Goal: Task Accomplishment & Management: Complete application form

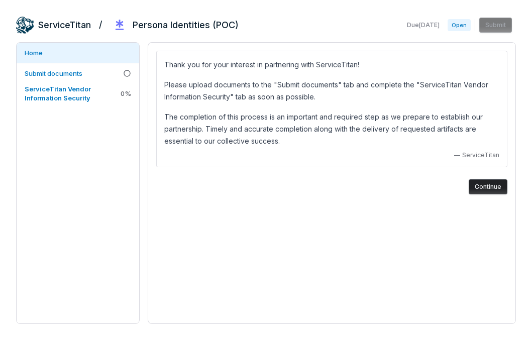
click at [491, 185] on button "Continue" at bounding box center [488, 186] width 39 height 15
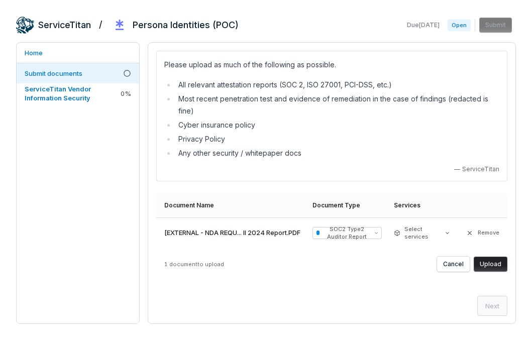
click at [492, 262] on button "Upload" at bounding box center [491, 264] width 34 height 15
click at [381, 231] on button "SOC2 Type2 Auditor Report" at bounding box center [346, 233] width 69 height 12
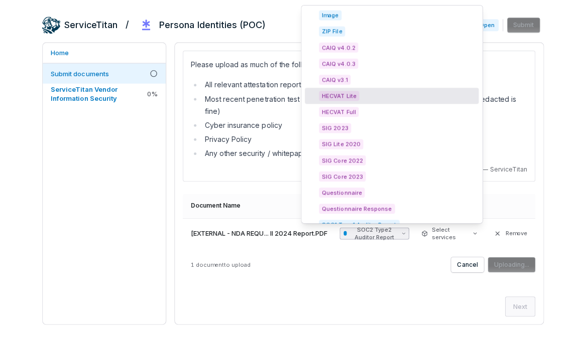
scroll to position [61, 0]
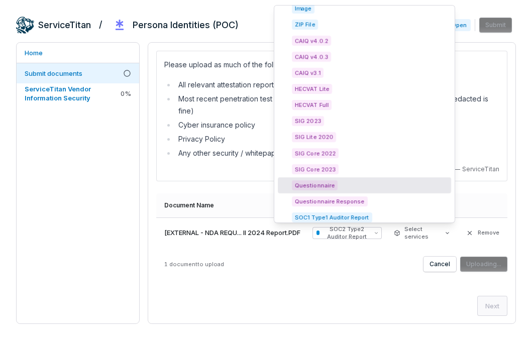
click at [316, 264] on div "1 document to upload Cancel Uploading..." at bounding box center [331, 264] width 351 height 15
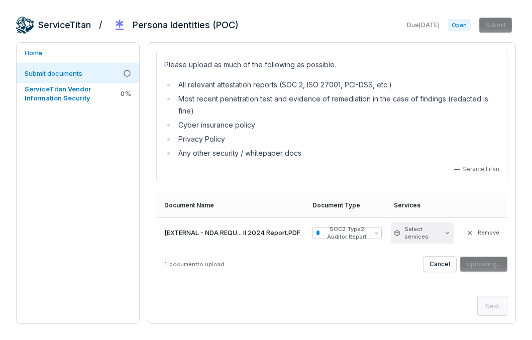
click at [420, 232] on html "ServiceTitan / Persona Identities (POC) Due [DATE] Open Submit Home Submit docu…" at bounding box center [266, 207] width 532 height 415
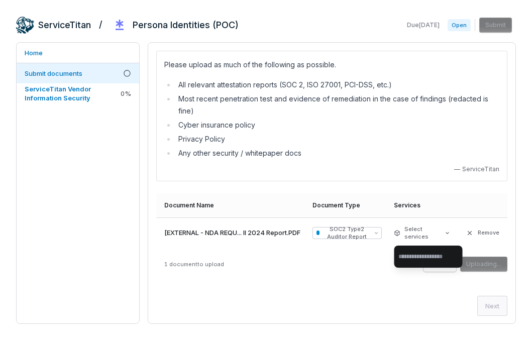
click at [335, 263] on html "ServiceTitan / Persona Identities (POC) Due [DATE] Open Submit Home Submit docu…" at bounding box center [266, 207] width 532 height 415
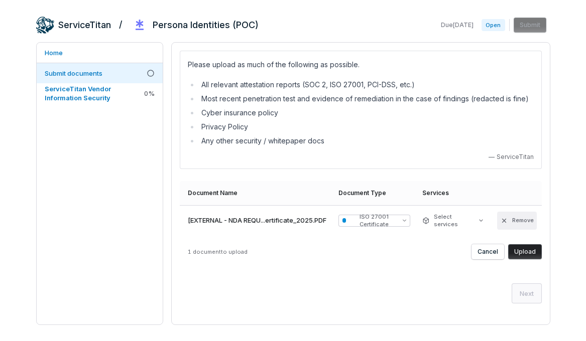
click at [500, 221] on button "Remove" at bounding box center [517, 221] width 40 height 18
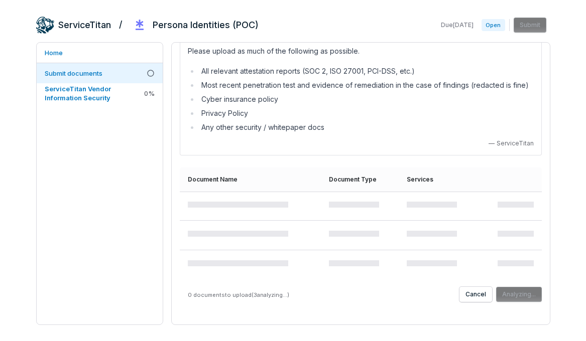
scroll to position [14, 0]
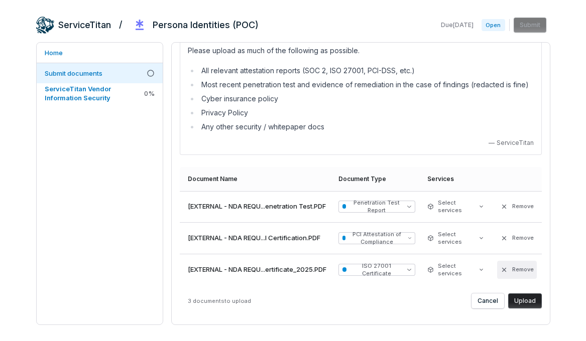
click at [505, 268] on icon "button" at bounding box center [504, 270] width 8 height 8
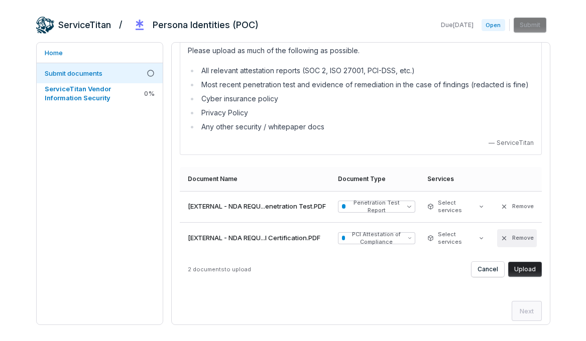
click at [506, 237] on icon "button" at bounding box center [504, 239] width 8 height 8
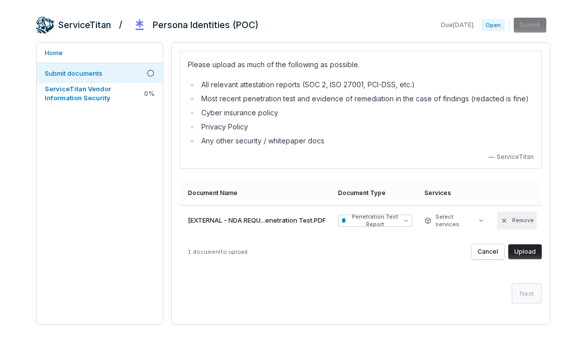
click at [505, 219] on icon "button" at bounding box center [504, 221] width 4 height 4
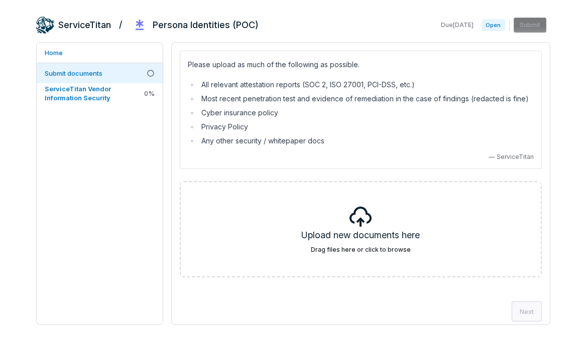
click at [294, 97] on li "Most recent penetration test and evidence of remediation in the case of finding…" at bounding box center [366, 99] width 335 height 12
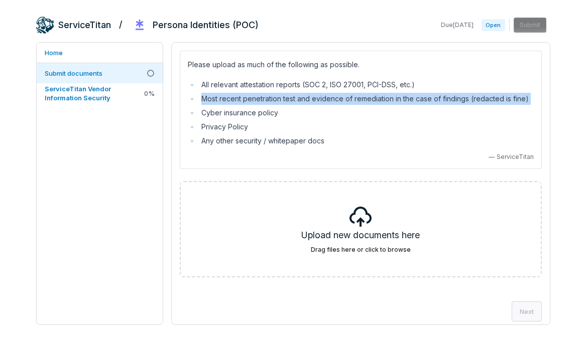
click at [294, 97] on li "Most recent penetration test and evidence of remediation in the case of finding…" at bounding box center [366, 99] width 335 height 12
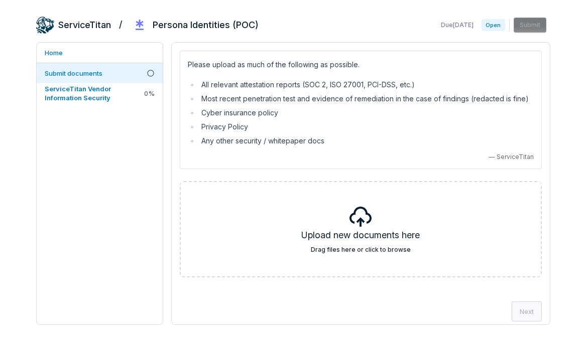
click at [238, 128] on li "Privacy Policy" at bounding box center [366, 127] width 335 height 12
click at [263, 141] on li "Any other security / whitepaper docs" at bounding box center [366, 141] width 335 height 12
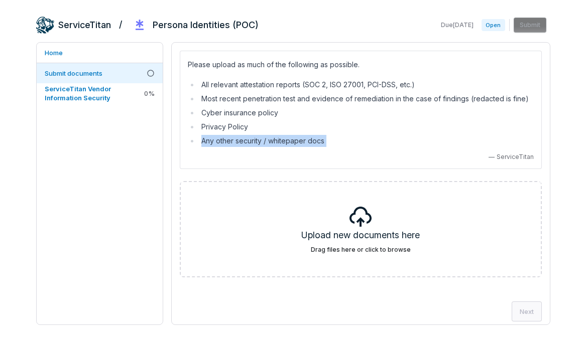
click at [263, 141] on li "Any other security / whitepaper docs" at bounding box center [366, 141] width 335 height 12
click at [377, 129] on li "Privacy Policy" at bounding box center [366, 127] width 335 height 12
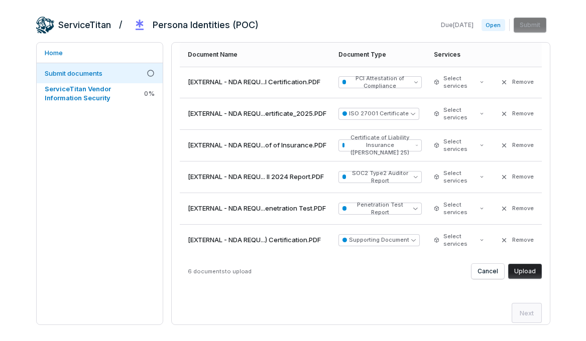
scroll to position [145, 0]
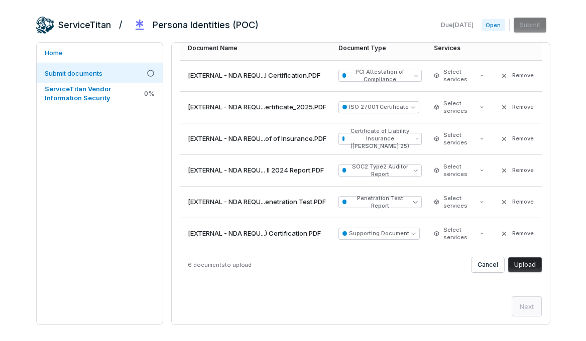
click at [526, 265] on button "Upload" at bounding box center [525, 265] width 34 height 15
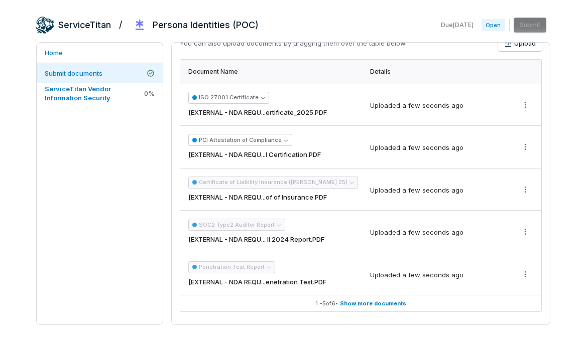
scroll to position [185, 0]
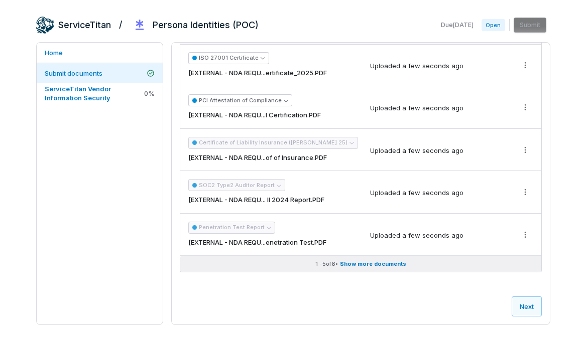
click at [387, 263] on span "Show more documents" at bounding box center [373, 265] width 66 height 8
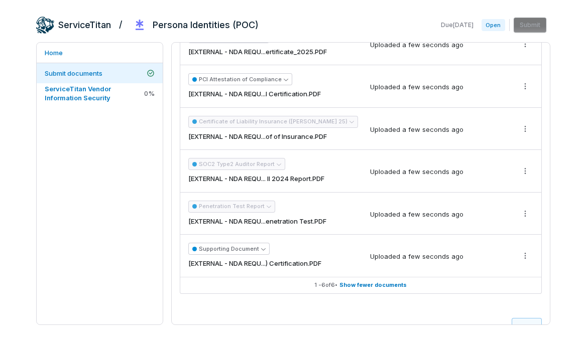
scroll to position [209, 0]
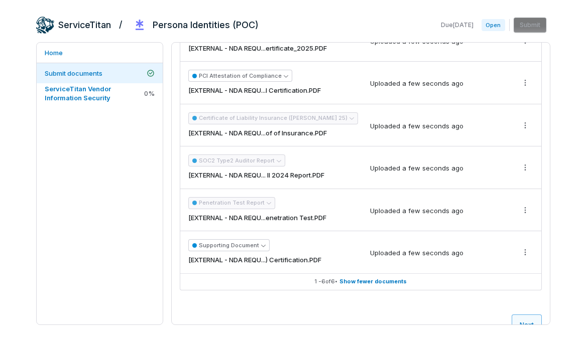
click at [523, 320] on button "Next" at bounding box center [527, 325] width 30 height 20
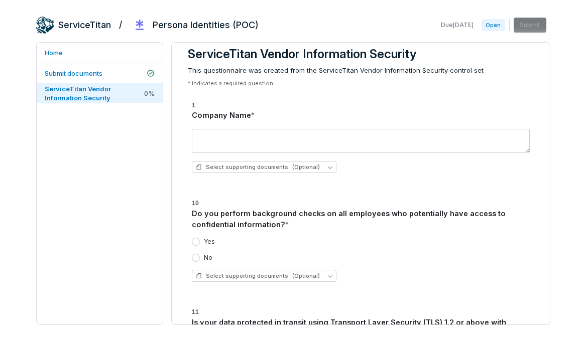
scroll to position [14, 0]
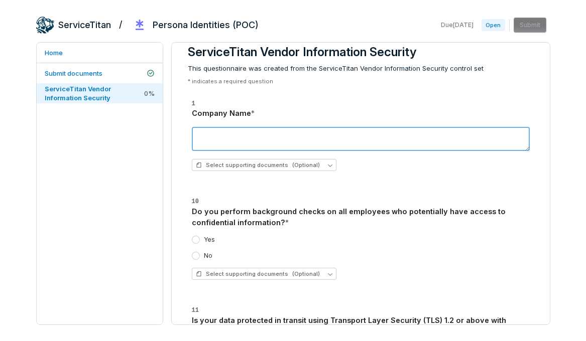
click at [284, 135] on textarea at bounding box center [361, 139] width 338 height 24
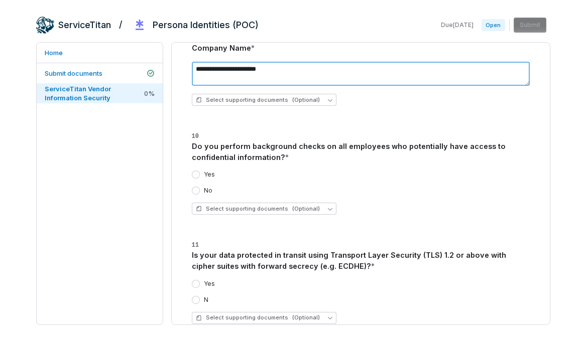
scroll to position [108, 0]
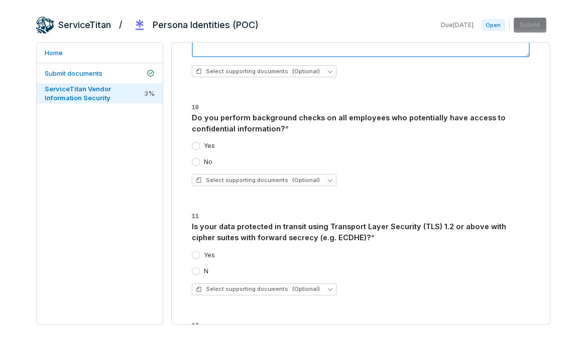
type textarea "**********"
click at [194, 144] on button "Yes" at bounding box center [196, 146] width 8 height 8
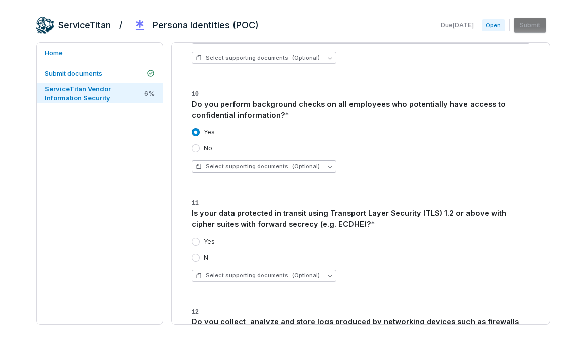
click at [311, 166] on span "(Optional)" at bounding box center [306, 167] width 28 height 8
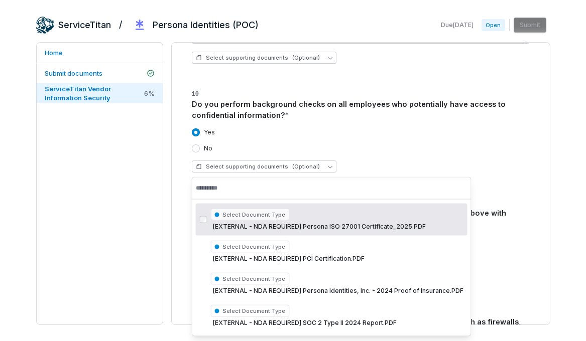
click at [345, 142] on div "Yes No" at bounding box center [361, 141] width 338 height 24
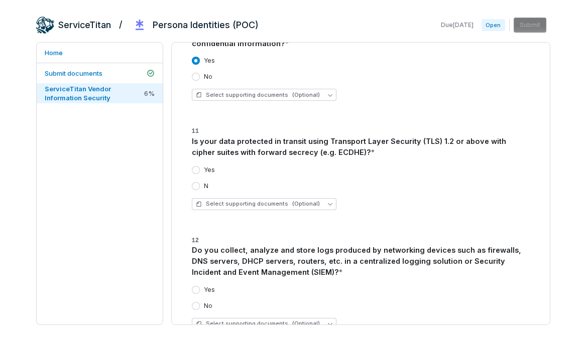
scroll to position [203, 0]
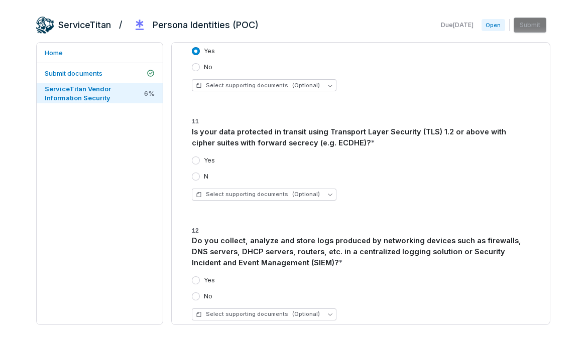
click at [195, 160] on button "Yes" at bounding box center [196, 161] width 8 height 8
click at [225, 136] on div "Is your data protected in transit using Transport Layer Security (TLS) 1.2 or a…" at bounding box center [361, 138] width 338 height 22
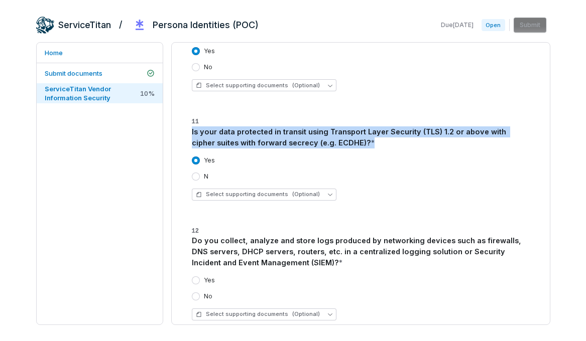
click at [225, 136] on div "Is your data protected in transit using Transport Layer Security (TLS) 1.2 or a…" at bounding box center [361, 138] width 338 height 22
copy div "Is your data protected in transit using Transport Layer Security (TLS) 1.2 or a…"
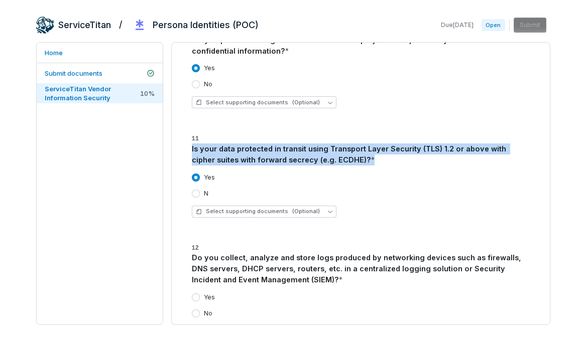
scroll to position [187, 0]
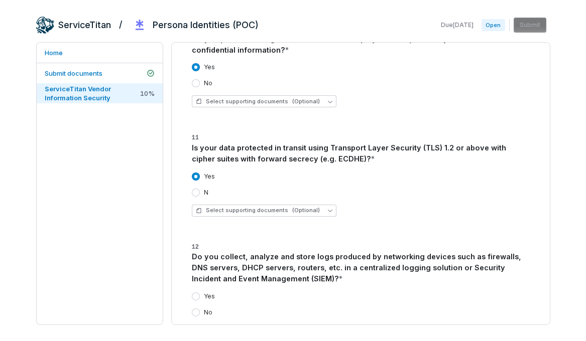
click at [376, 192] on div "N" at bounding box center [361, 193] width 338 height 8
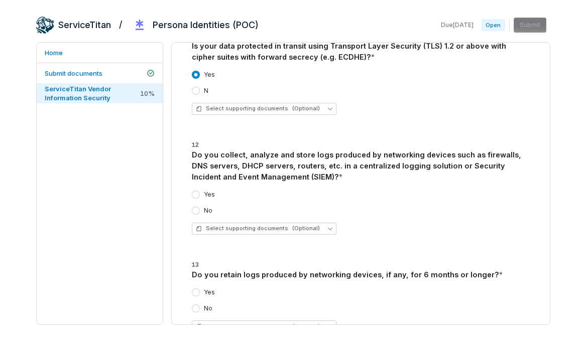
scroll to position [295, 0]
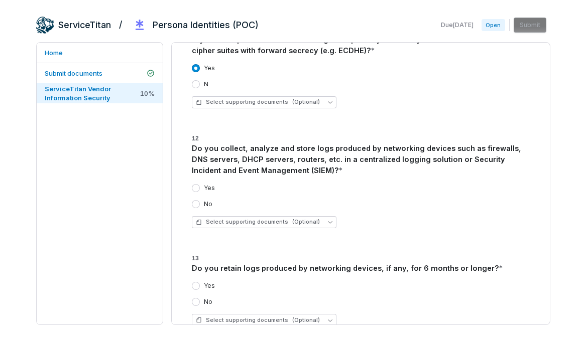
click at [194, 185] on button "Yes" at bounding box center [196, 188] width 8 height 8
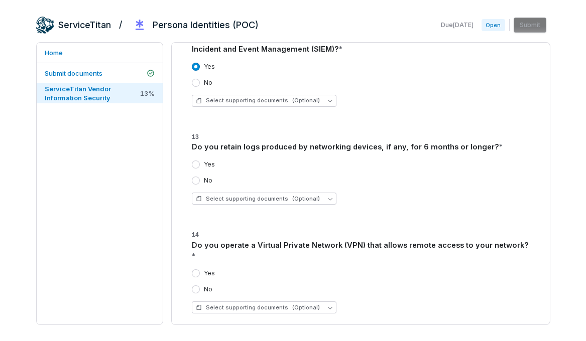
scroll to position [417, 0]
click at [239, 143] on div "Do you retain logs produced by networking devices, if any, for 6 months or long…" at bounding box center [361, 146] width 338 height 11
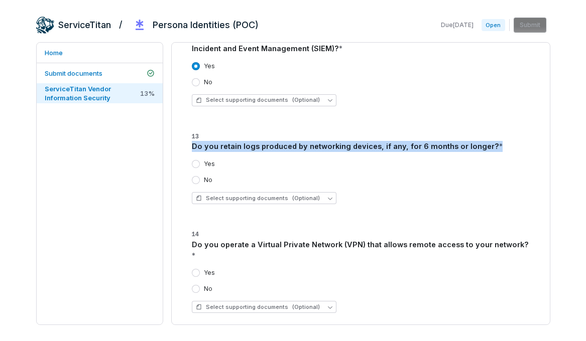
click at [239, 143] on div "Do you retain logs produced by networking devices, if any, for 6 months or long…" at bounding box center [361, 146] width 338 height 11
copy div "Do you retain logs produced by networking devices, if any, for 6 months or long…"
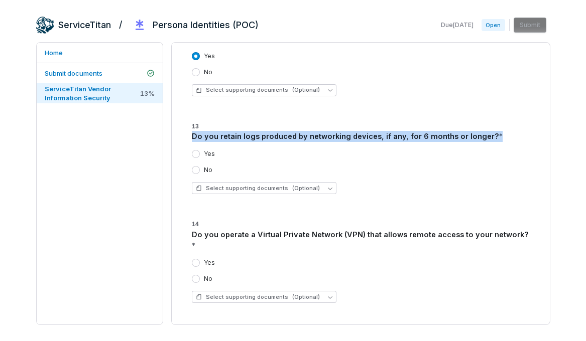
scroll to position [429, 0]
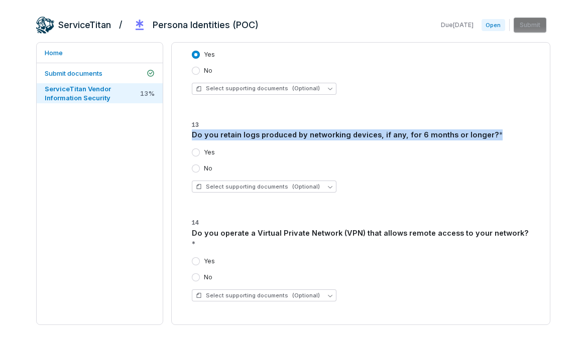
click at [195, 154] on button "Yes" at bounding box center [196, 153] width 8 height 8
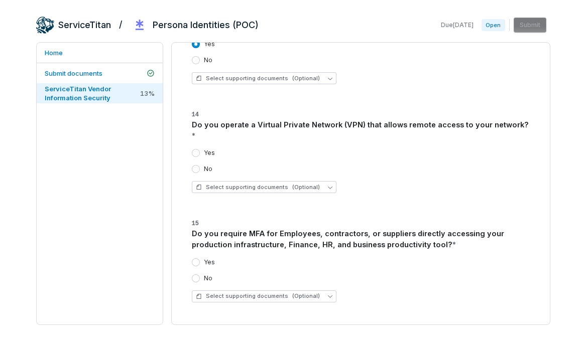
scroll to position [543, 0]
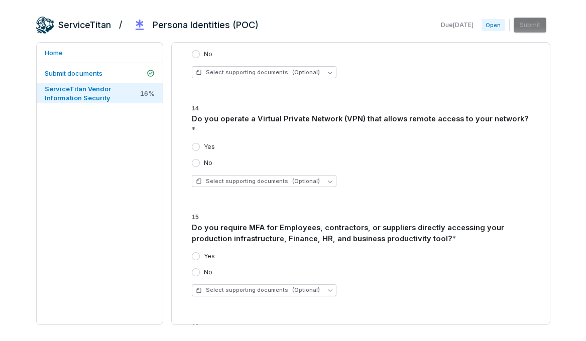
click at [301, 114] on div "Do you operate a Virtual Private Network (VPN) that allows remote access to you…" at bounding box center [361, 124] width 338 height 22
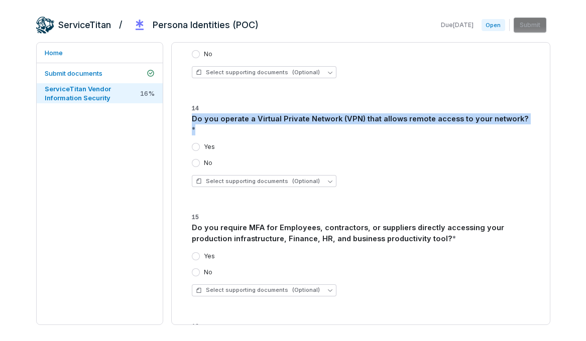
click at [301, 114] on div "Do you operate a Virtual Private Network (VPN) that allows remote access to you…" at bounding box center [361, 124] width 338 height 22
copy div "Do you operate a Virtual Private Network (VPN) that allows remote access to you…"
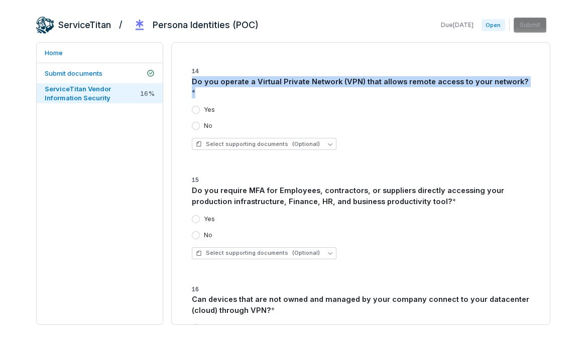
scroll to position [603, 0]
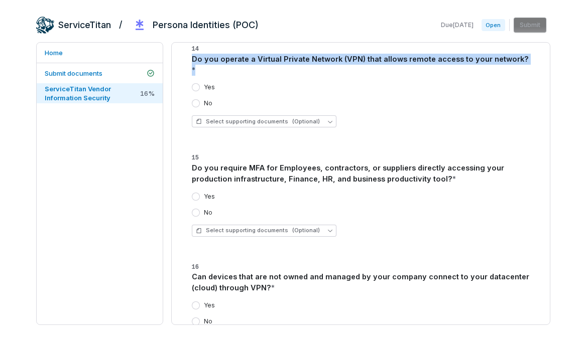
click at [196, 193] on button "Yes" at bounding box center [196, 197] width 8 height 8
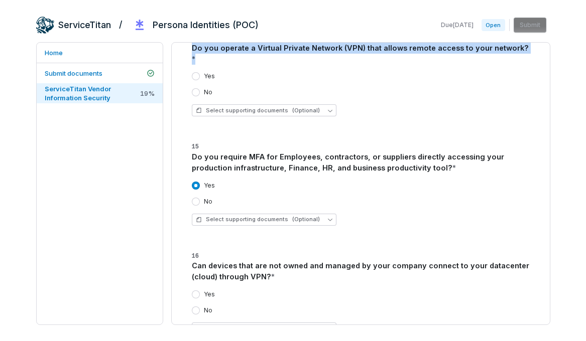
scroll to position [618, 0]
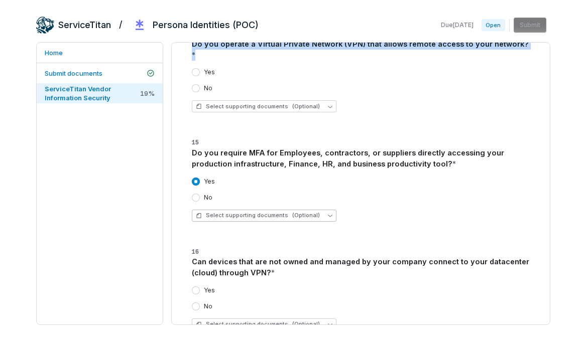
click at [304, 212] on span "(Optional)" at bounding box center [306, 216] width 28 height 8
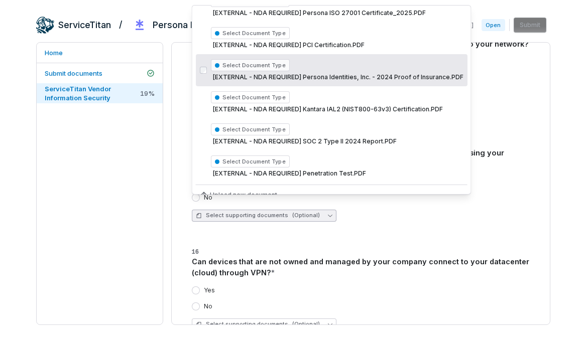
scroll to position [54, 0]
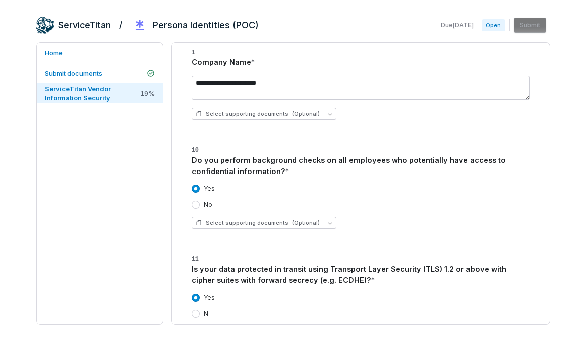
scroll to position [63, 0]
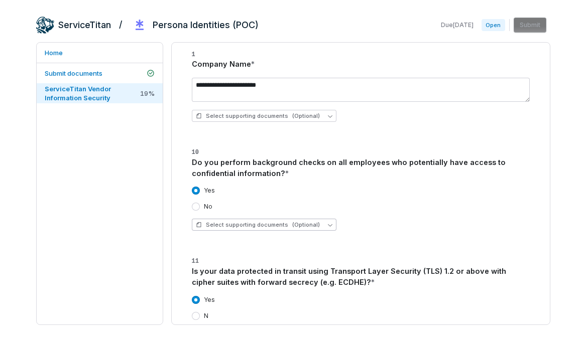
click at [268, 221] on button "Select supporting documents (Optional)" at bounding box center [264, 225] width 145 height 12
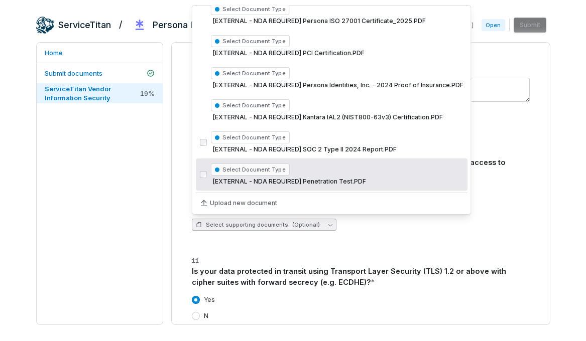
scroll to position [0, 0]
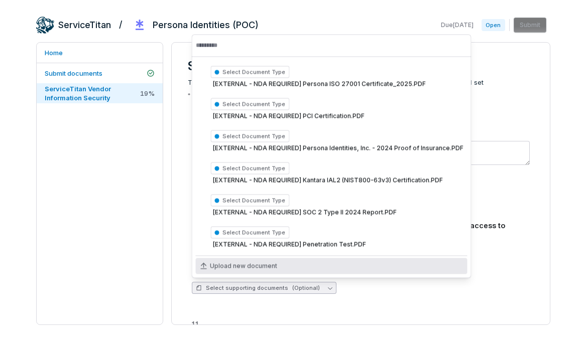
click at [255, 268] on span "Upload new document" at bounding box center [243, 267] width 67 height 8
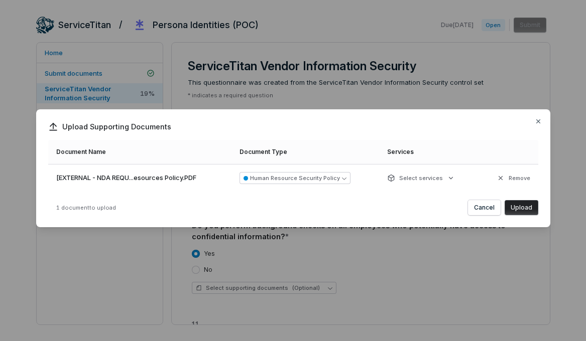
click at [514, 203] on button "Upload" at bounding box center [522, 207] width 34 height 15
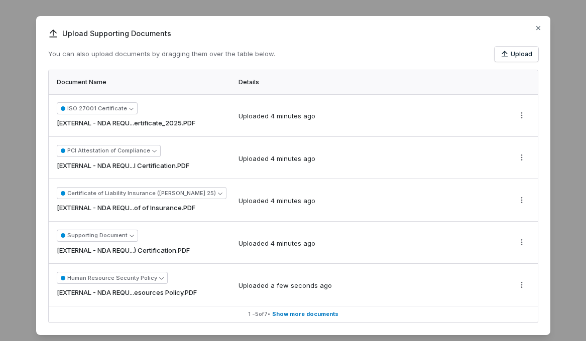
scroll to position [14, 0]
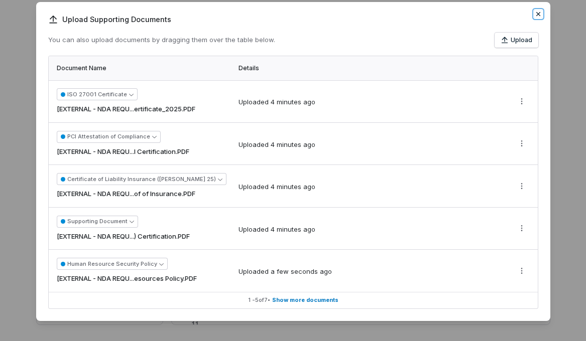
click at [537, 12] on icon "button" at bounding box center [538, 14] width 8 height 8
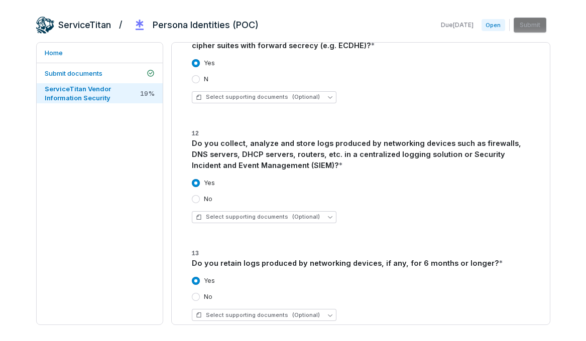
scroll to position [305, 0]
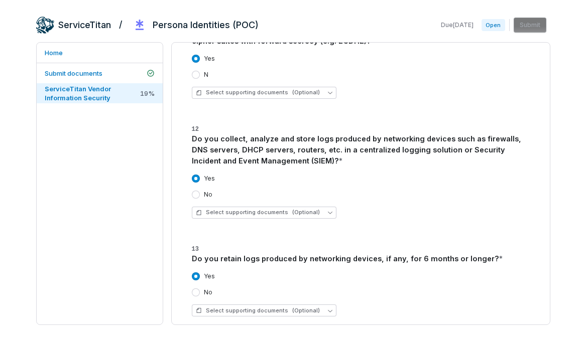
click at [254, 139] on div "Do you collect, analyze and store logs produced by networking devices such as f…" at bounding box center [361, 150] width 338 height 33
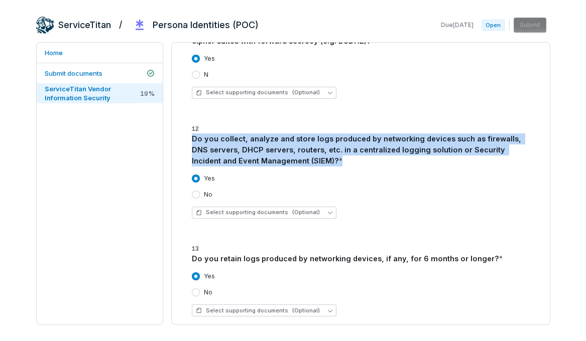
click at [254, 139] on div "Do you collect, analyze and store logs produced by networking devices such as f…" at bounding box center [361, 150] width 338 height 33
copy div "Do you collect, analyze and store logs produced by networking devices such as f…"
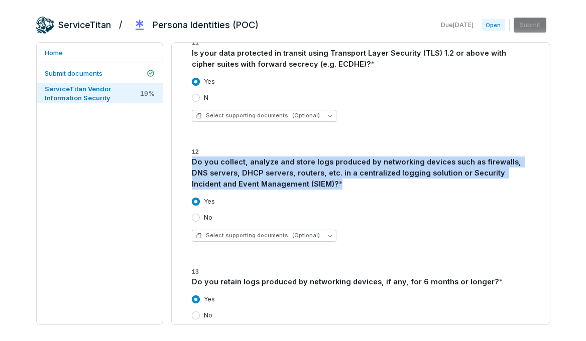
scroll to position [291, 0]
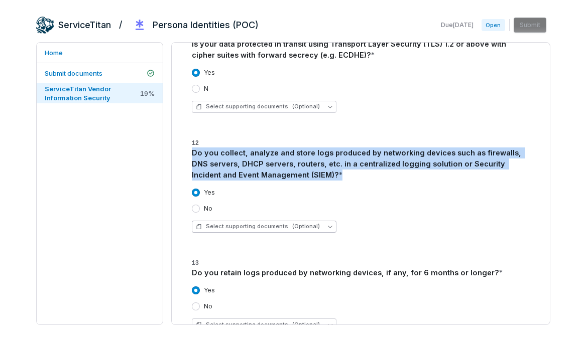
click at [301, 227] on span "(Optional)" at bounding box center [306, 227] width 28 height 8
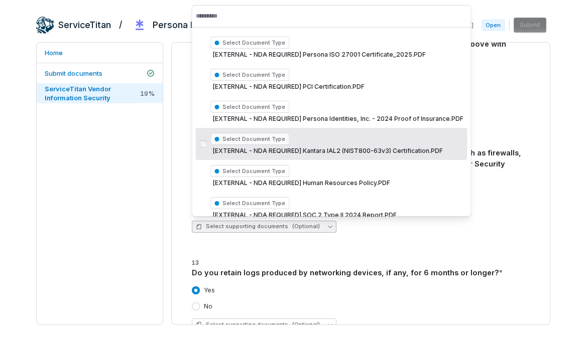
scroll to position [64, 0]
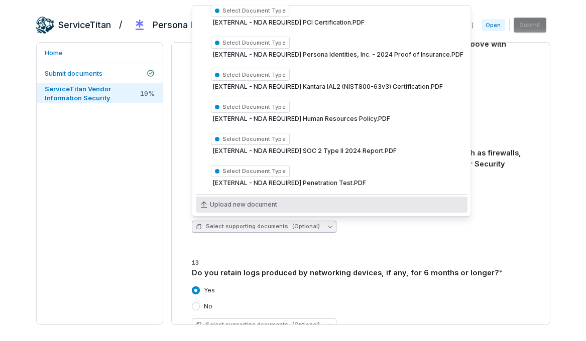
click at [297, 206] on div "Upload new document" at bounding box center [332, 205] width 272 height 16
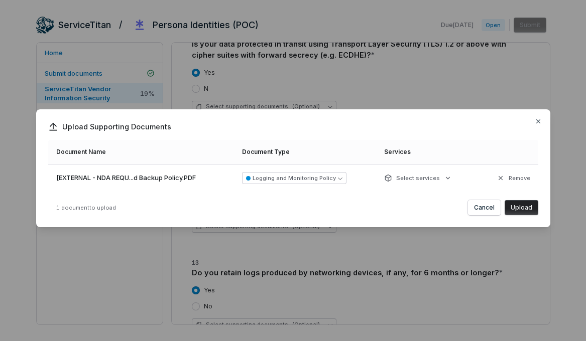
click at [519, 207] on button "Upload" at bounding box center [522, 207] width 34 height 15
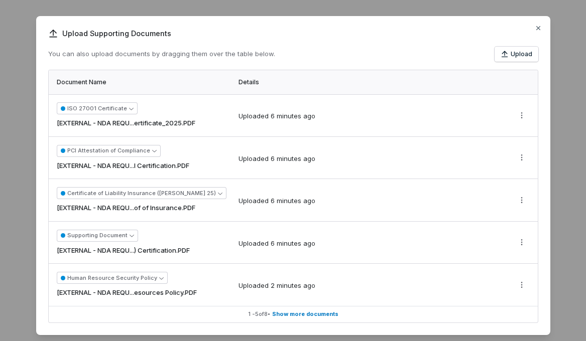
scroll to position [14, 0]
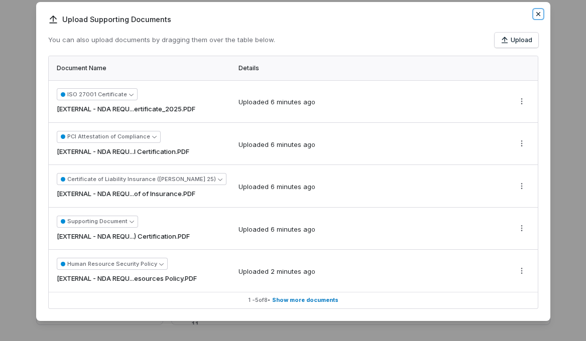
click at [535, 13] on icon "button" at bounding box center [538, 14] width 8 height 8
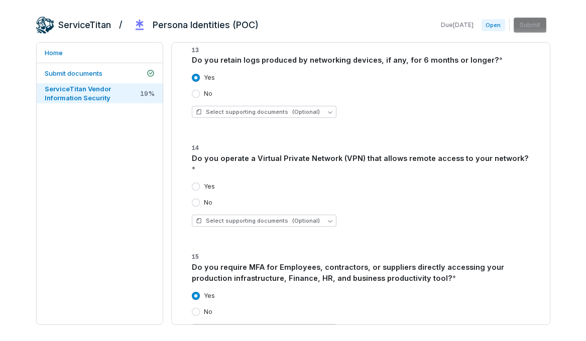
scroll to position [503, 0]
click at [276, 218] on span "Select supporting documents (Optional)" at bounding box center [258, 222] width 124 height 8
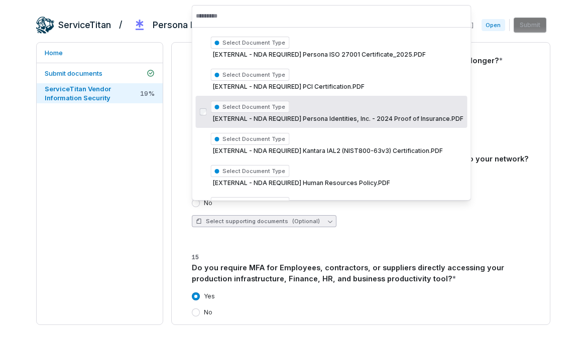
scroll to position [112, 0]
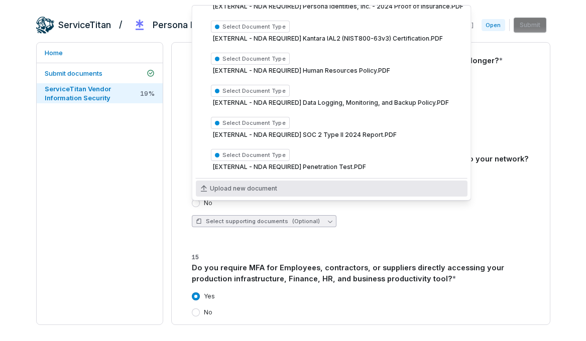
click at [246, 186] on span "Upload new document" at bounding box center [243, 189] width 67 height 8
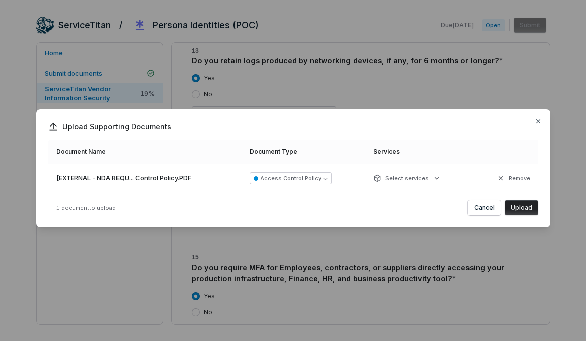
click at [523, 206] on button "Upload" at bounding box center [522, 207] width 34 height 15
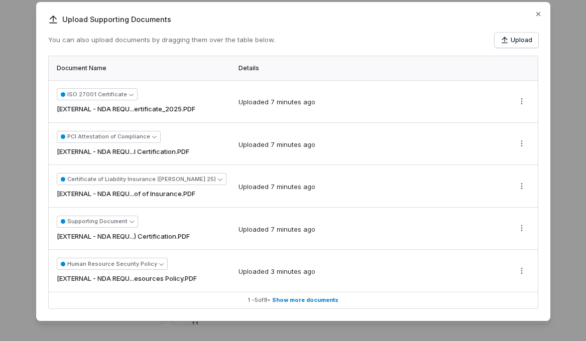
scroll to position [0, 0]
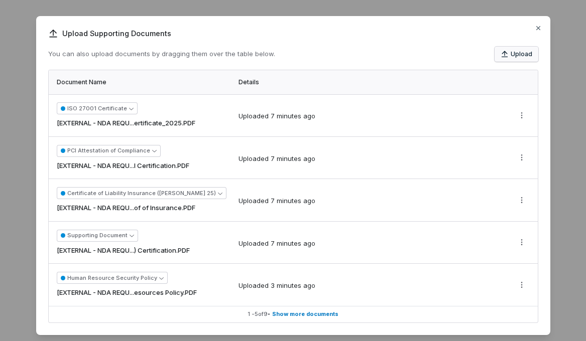
click at [522, 55] on button "Upload" at bounding box center [517, 54] width 44 height 15
click at [538, 31] on icon "button" at bounding box center [538, 28] width 8 height 8
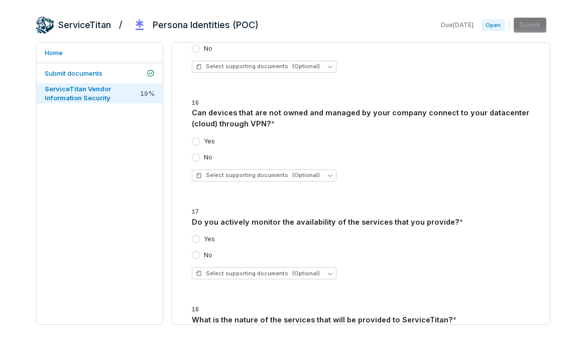
scroll to position [770, 0]
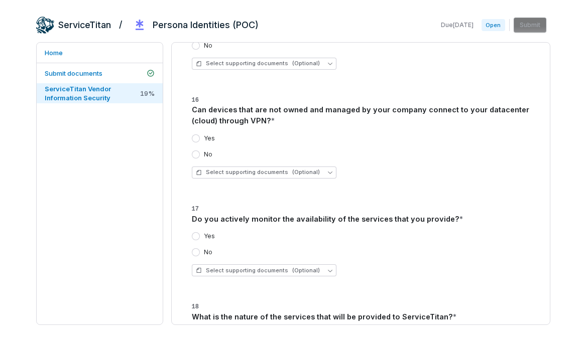
click at [337, 104] on div "Can devices that are not owned and managed by your company connect to your data…" at bounding box center [361, 115] width 338 height 22
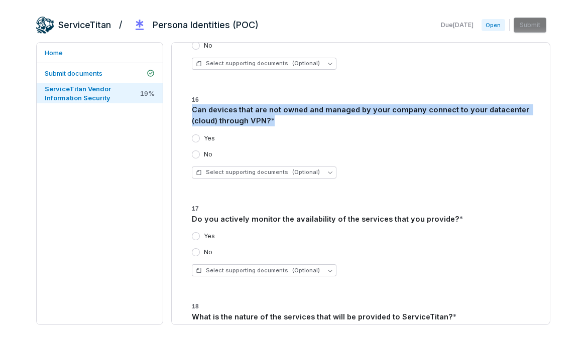
click at [337, 104] on div "Can devices that are not owned and managed by your company connect to your data…" at bounding box center [361, 115] width 338 height 22
copy div "Can devices that are not owned and managed by your company connect to your data…"
click at [194, 151] on button "No" at bounding box center [196, 155] width 8 height 8
type button "cbqopt_c790a1a18b03452cbcd46838bf90c579"
copy div "Can devices that are not owned and managed by your company connect to your data…"
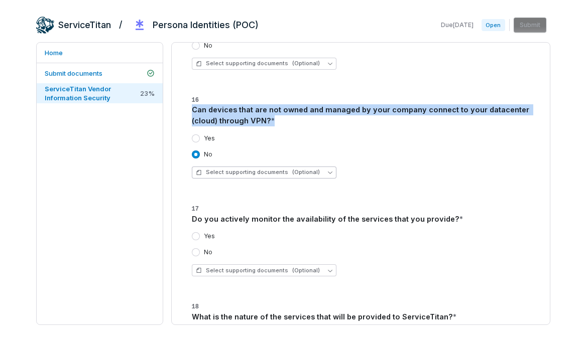
click at [273, 169] on span "Select supporting documents (Optional)" at bounding box center [258, 173] width 124 height 8
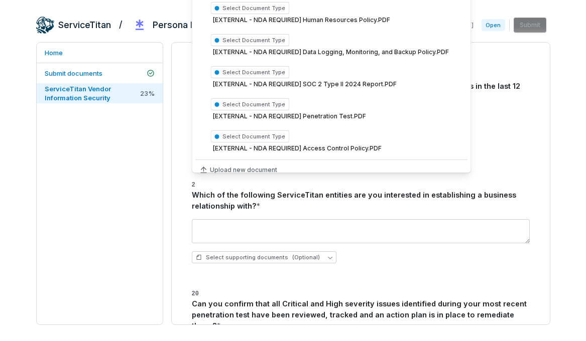
scroll to position [1099, 0]
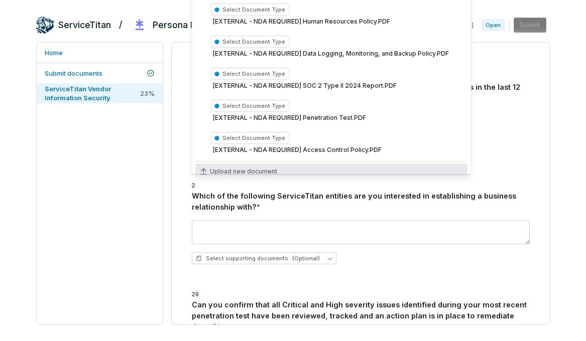
click at [268, 168] on span "Upload new document" at bounding box center [243, 172] width 67 height 8
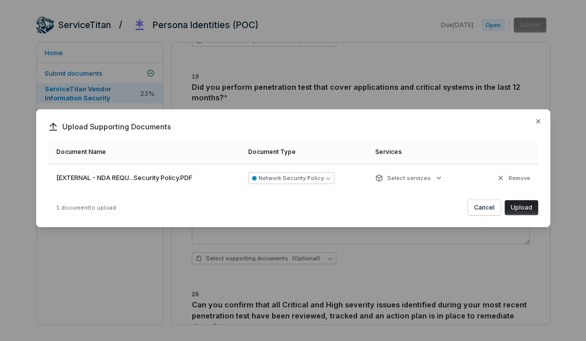
click at [520, 207] on button "Upload" at bounding box center [522, 207] width 34 height 15
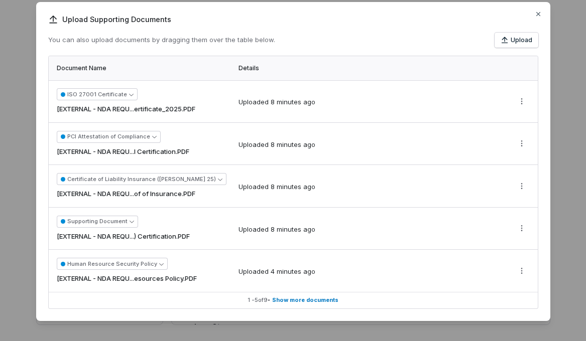
scroll to position [0, 0]
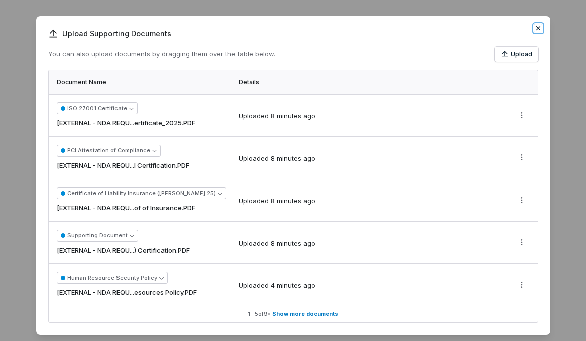
click at [538, 26] on icon "button" at bounding box center [538, 28] width 8 height 8
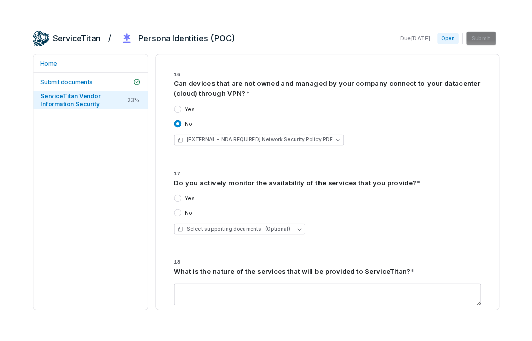
scroll to position [806, 0]
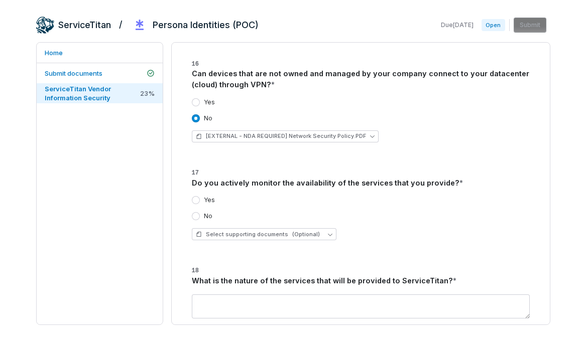
click at [195, 196] on button "Yes" at bounding box center [196, 200] width 8 height 8
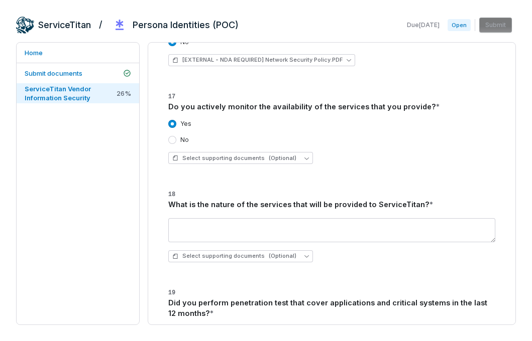
scroll to position [885, 0]
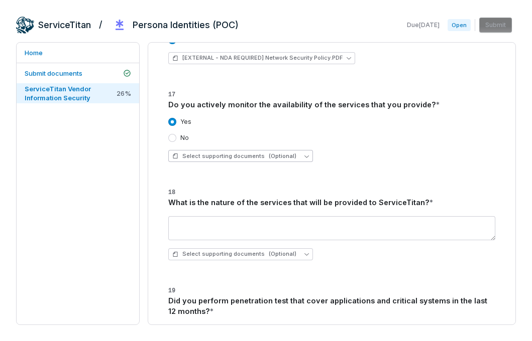
click at [244, 153] on span "Select supporting documents (Optional)" at bounding box center [234, 157] width 124 height 8
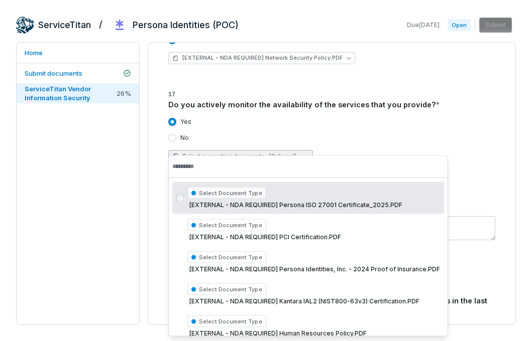
scroll to position [191, 0]
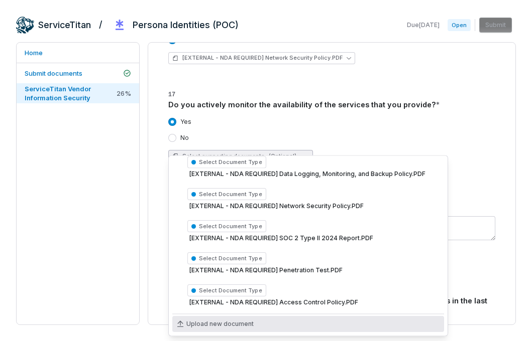
click at [221, 326] on span "Upload new document" at bounding box center [219, 325] width 67 height 8
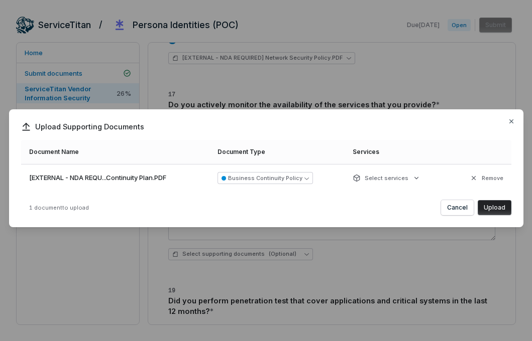
click at [491, 201] on button "Upload" at bounding box center [495, 207] width 34 height 15
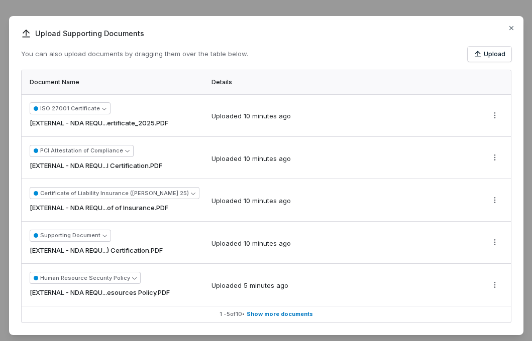
scroll to position [14, 0]
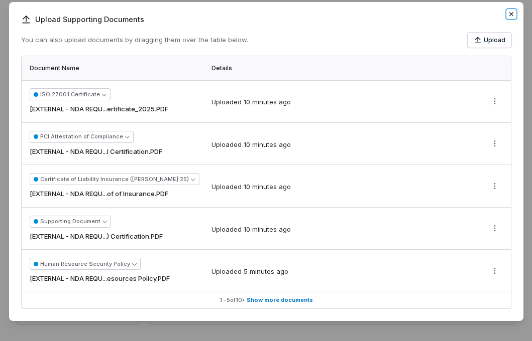
click at [508, 17] on icon "button" at bounding box center [511, 14] width 8 height 8
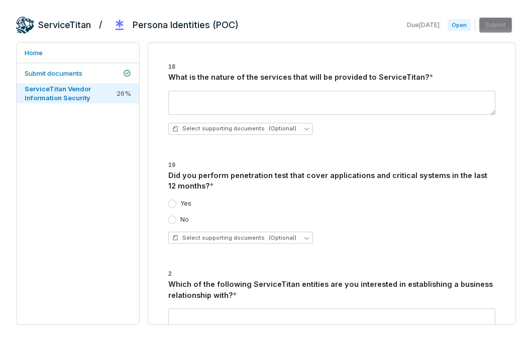
scroll to position [1026, 0]
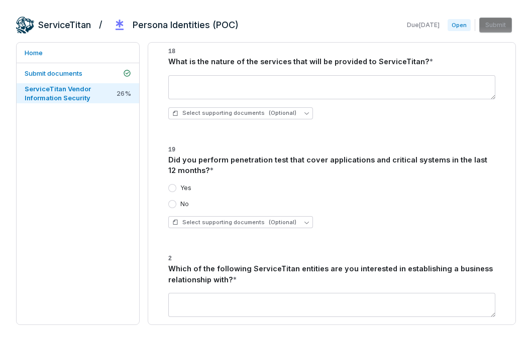
click at [168, 184] on button "Yes" at bounding box center [172, 188] width 8 height 8
click at [245, 219] on span "Select supporting documents (Optional)" at bounding box center [234, 223] width 124 height 8
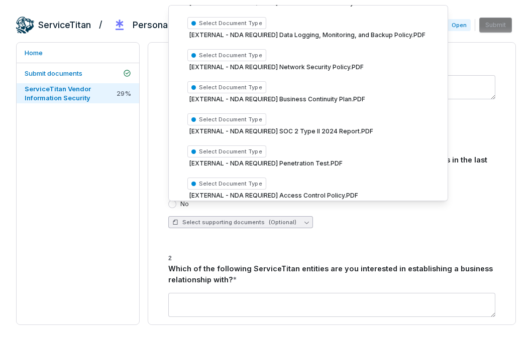
scroll to position [208, 0]
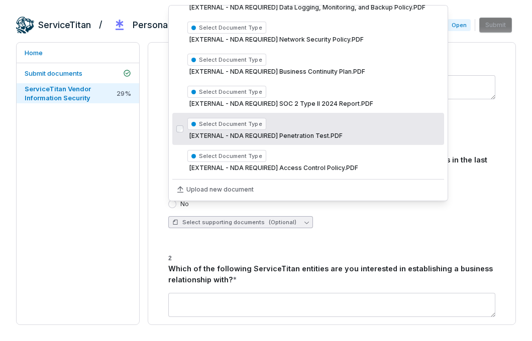
click at [299, 133] on span "[EXTERNAL - NDA REQUIRED] Penetration Test.PDF" at bounding box center [313, 136] width 253 height 8
click at [146, 177] on div "**********" at bounding box center [266, 183] width 500 height 283
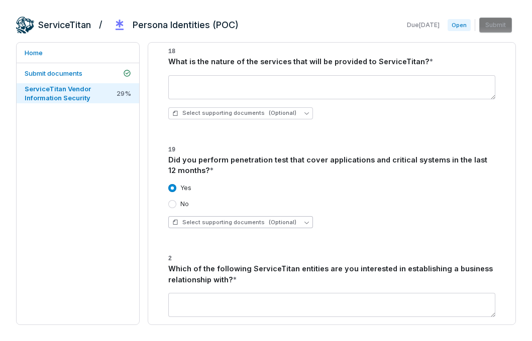
click at [211, 219] on span "Select supporting documents (Optional)" at bounding box center [234, 223] width 124 height 8
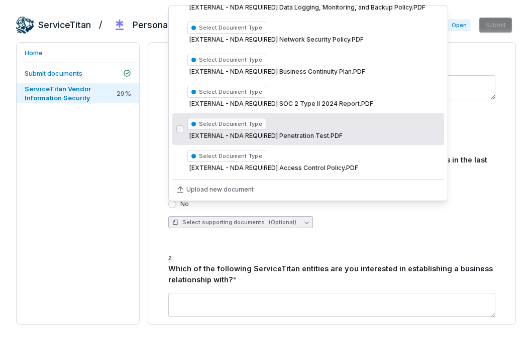
click at [289, 130] on div "Select Document Type [EXTERNAL - NDA REQUIRED] Penetration Test.PDF" at bounding box center [313, 129] width 253 height 26
click at [288, 131] on div "Select Document Type [EXTERNAL - NDA REQUIRED] Penetration Test.PDF" at bounding box center [313, 129] width 253 height 26
click at [329, 133] on span "[EXTERNAL - NDA REQUIRED] Penetration Test.PDF" at bounding box center [313, 136] width 253 height 8
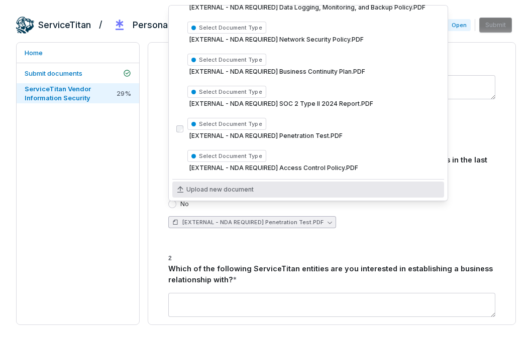
click at [354, 264] on div "Which of the following ServiceTitan entities are you interested in establishing…" at bounding box center [331, 275] width 327 height 22
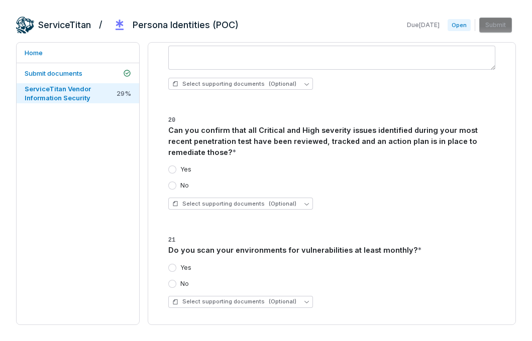
scroll to position [1282, 0]
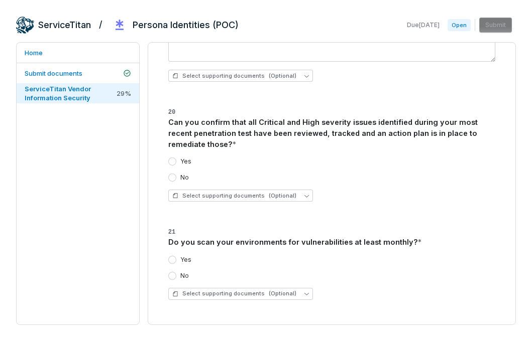
click at [173, 158] on button "Yes" at bounding box center [172, 162] width 8 height 8
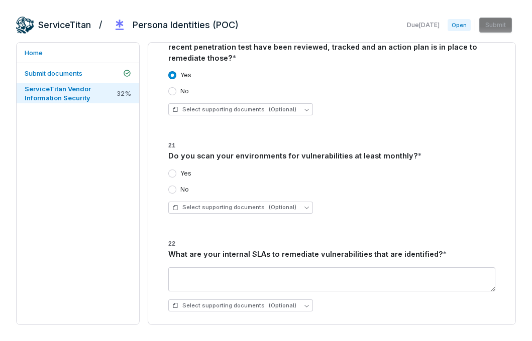
scroll to position [1371, 0]
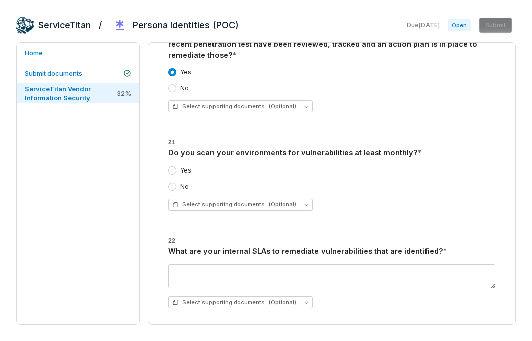
click at [172, 167] on button "Yes" at bounding box center [172, 171] width 8 height 8
click at [289, 201] on span "(Optional)" at bounding box center [283, 205] width 28 height 8
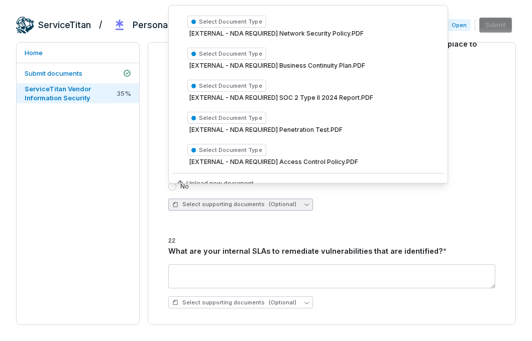
scroll to position [218, 0]
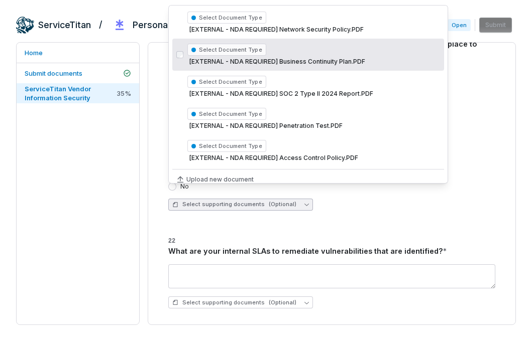
click at [315, 64] on span "[EXTERNAL - NDA REQUIRED] Business Continuity Plan.PDF" at bounding box center [313, 62] width 253 height 8
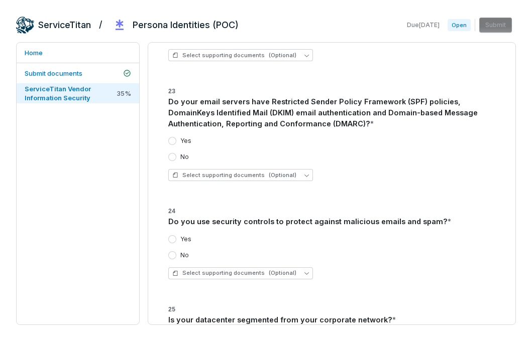
scroll to position [1617, 0]
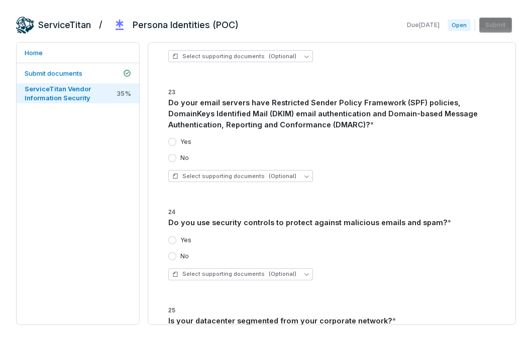
click at [287, 102] on div "Do your email servers have Restricted Sender Policy Framework (SPF) policies, D…" at bounding box center [331, 113] width 327 height 33
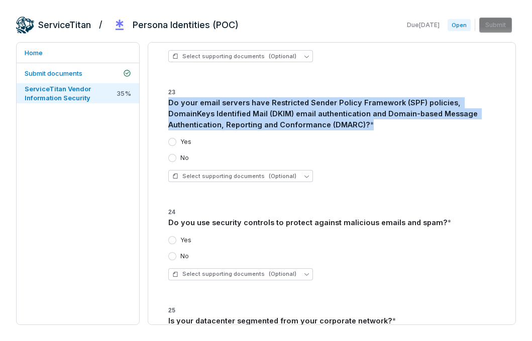
click at [287, 102] on div "Do your email servers have Restricted Sender Policy Framework (SPF) policies, D…" at bounding box center [331, 113] width 327 height 33
copy div "Do your email servers have Restricted Sender Policy Framework (SPF) policies, D…"
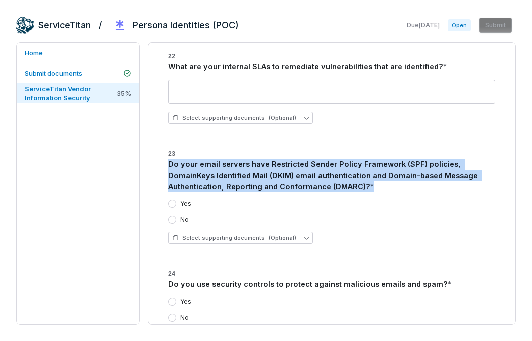
scroll to position [1559, 0]
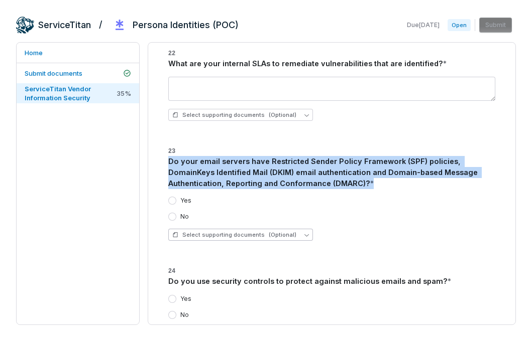
click at [257, 229] on button "Select supporting documents (Optional)" at bounding box center [240, 235] width 145 height 12
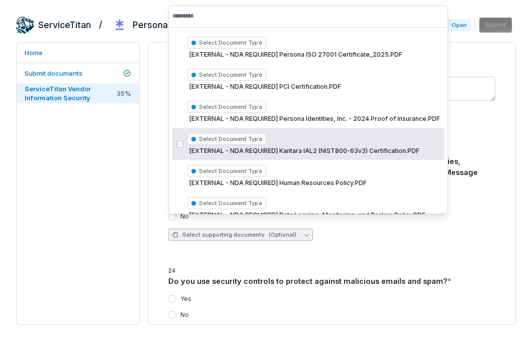
scroll to position [195, 0]
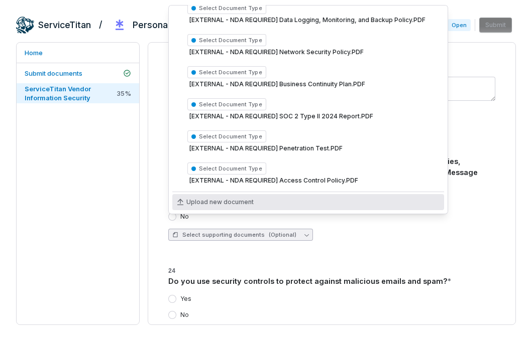
click at [219, 199] on span "Upload new document" at bounding box center [219, 202] width 67 height 8
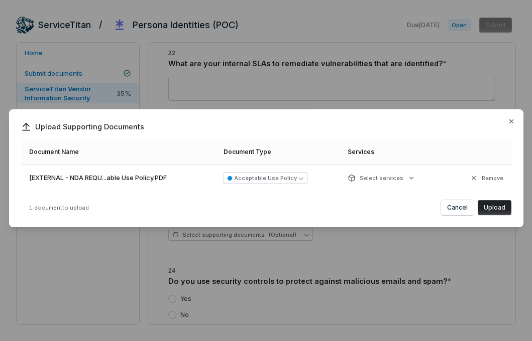
click at [500, 207] on button "Upload" at bounding box center [495, 207] width 34 height 15
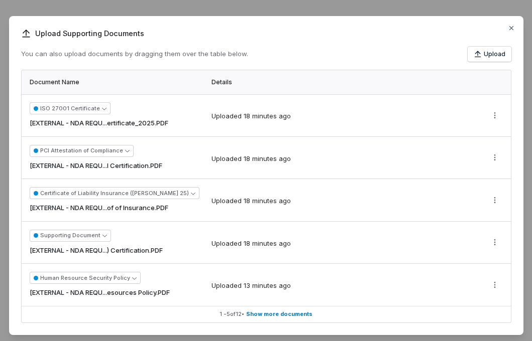
scroll to position [0, 0]
click at [510, 28] on icon "button" at bounding box center [511, 28] width 8 height 8
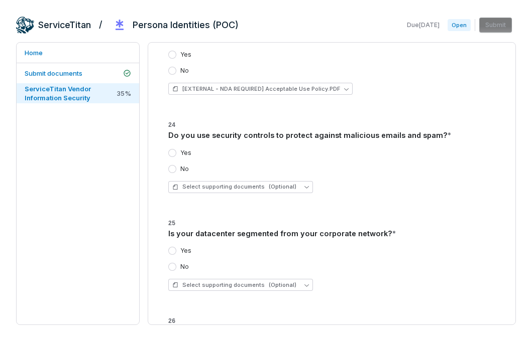
scroll to position [1705, 0]
click at [173, 149] on button "Yes" at bounding box center [172, 153] width 8 height 8
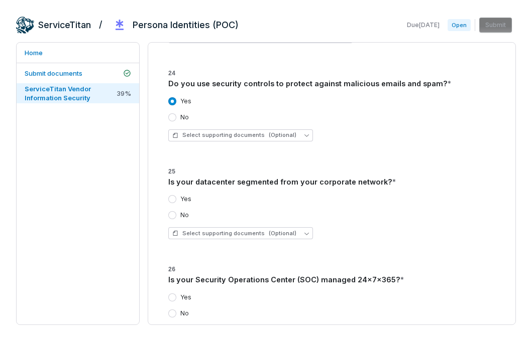
scroll to position [1770, 0]
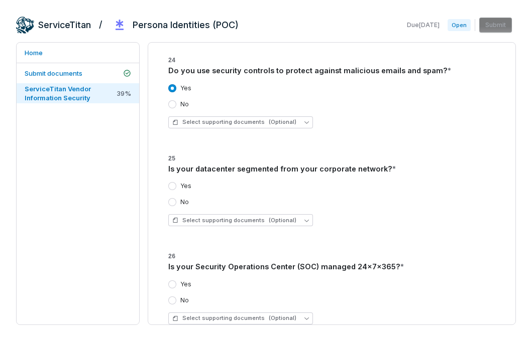
click at [261, 164] on div "Is your datacenter segmented from your corporate network? *" at bounding box center [331, 169] width 327 height 11
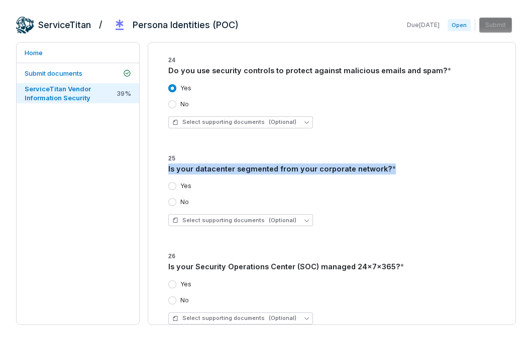
click at [261, 164] on div "Is your datacenter segmented from your corporate network? *" at bounding box center [331, 169] width 327 height 11
copy div "Is your datacenter segmented from your corporate network? *"
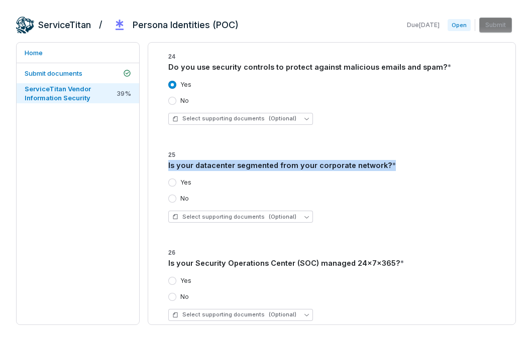
scroll to position [1860, 0]
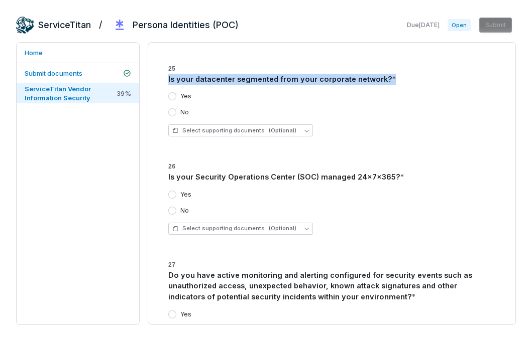
click at [173, 92] on button "Yes" at bounding box center [172, 96] width 8 height 8
click at [236, 127] on span "Select supporting documents (Optional)" at bounding box center [234, 131] width 124 height 8
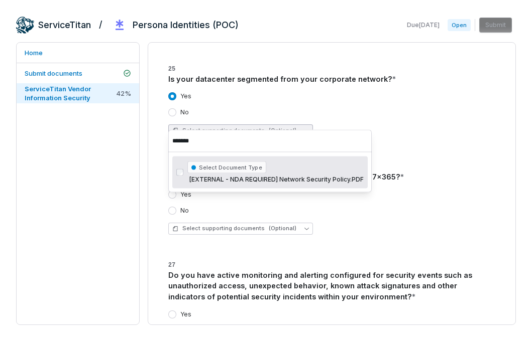
type input "*******"
click at [295, 174] on div "Select Document Type [EXTERNAL - NDA REQUIRED] Network Security Policy.PDF" at bounding box center [275, 173] width 176 height 26
click at [364, 223] on div "Select supporting documents (Optional)" at bounding box center [331, 229] width 327 height 12
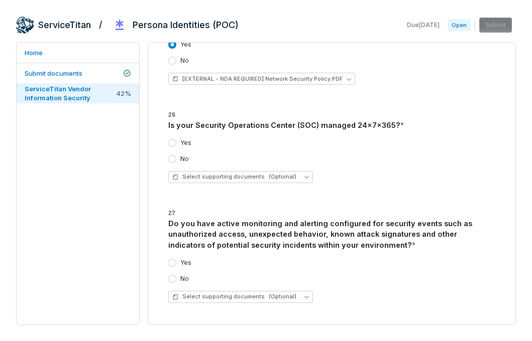
scroll to position [1912, 0]
click at [172, 139] on button "Yes" at bounding box center [172, 143] width 8 height 8
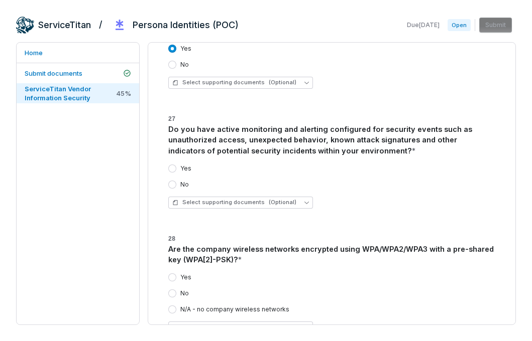
scroll to position [2007, 0]
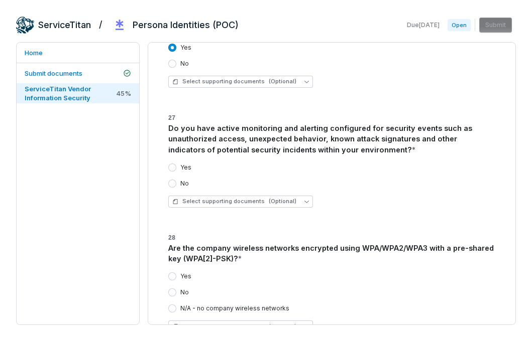
click at [172, 164] on button "Yes" at bounding box center [172, 168] width 8 height 8
click at [298, 129] on div "Do you have active monitoring and alerting configured for security events such …" at bounding box center [331, 139] width 327 height 33
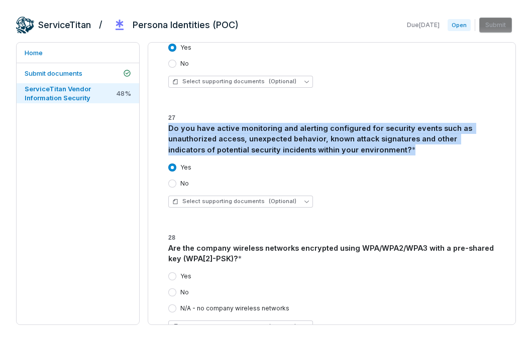
click at [298, 129] on div "Do you have active monitoring and alerting configured for security events such …" at bounding box center [331, 139] width 327 height 33
copy div "Do you have active monitoring and alerting configured for security events such …"
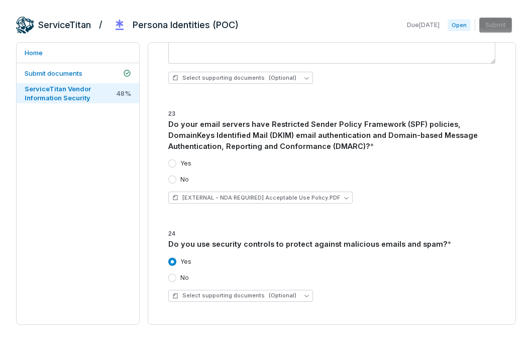
scroll to position [1598, 0]
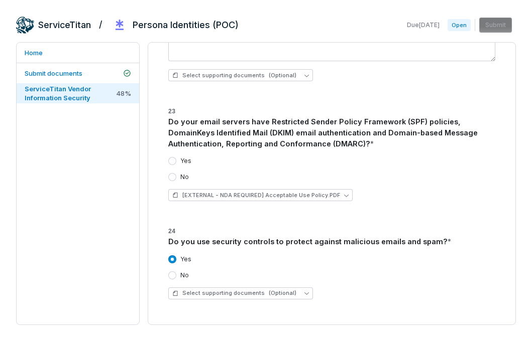
click at [172, 157] on button "Yes" at bounding box center [172, 161] width 8 height 8
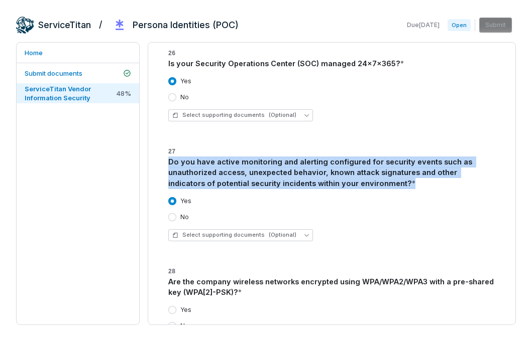
scroll to position [1997, 0]
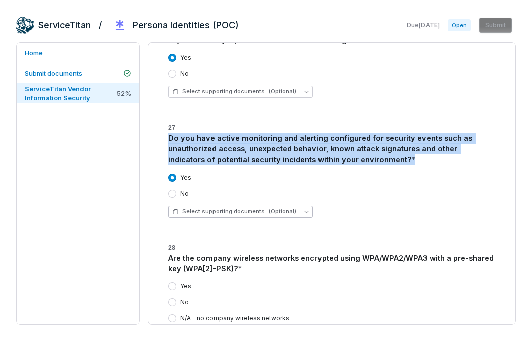
click at [281, 208] on span "(Optional)" at bounding box center [283, 212] width 28 height 8
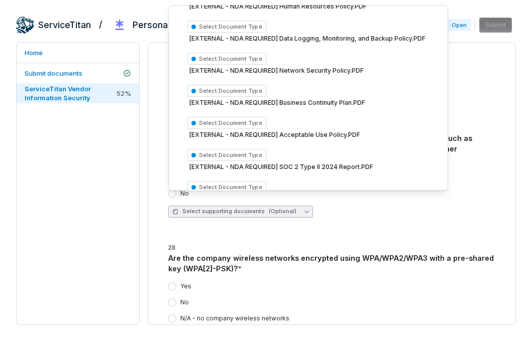
scroll to position [185, 0]
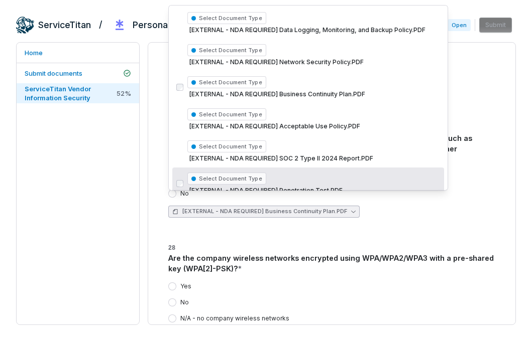
click at [373, 242] on h3 "28 Are the company wireless networks encrypted using WPA/WPA2/WPA3 with a pre-s…" at bounding box center [331, 258] width 327 height 33
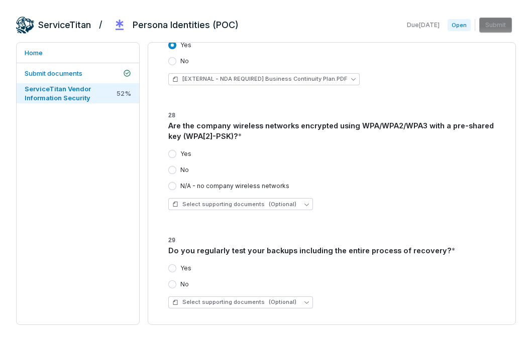
scroll to position [2131, 0]
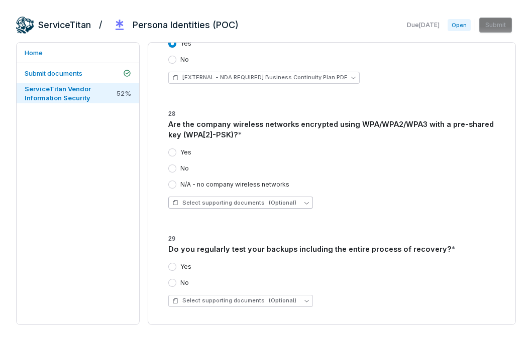
click at [274, 199] on span "(Optional)" at bounding box center [283, 203] width 28 height 8
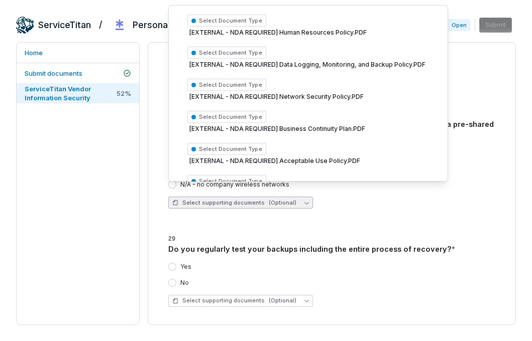
scroll to position [171, 0]
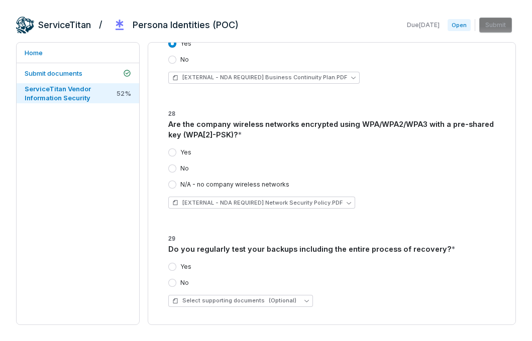
click at [171, 149] on button "Yes" at bounding box center [172, 153] width 8 height 8
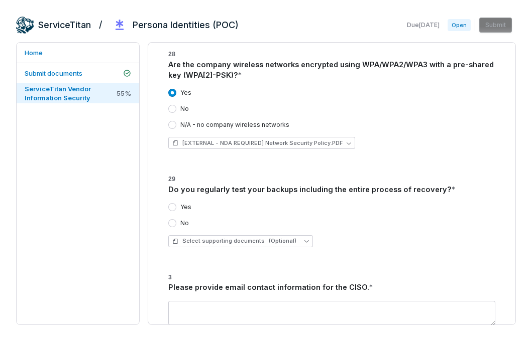
scroll to position [2213, 0]
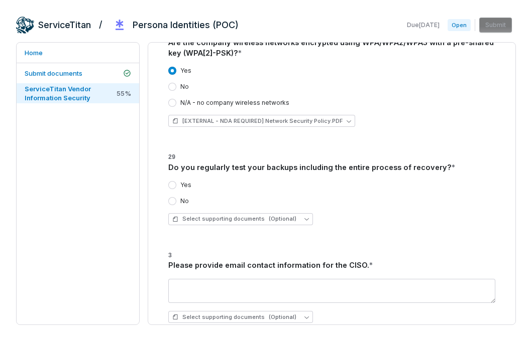
click at [174, 181] on button "Yes" at bounding box center [172, 185] width 8 height 8
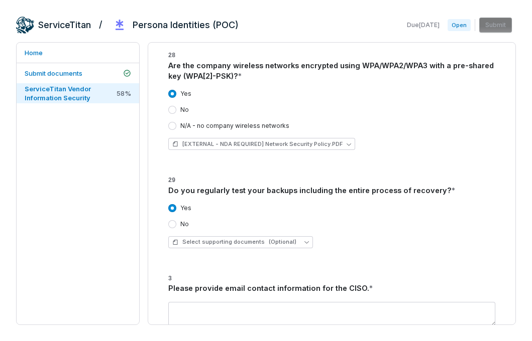
scroll to position [2190, 0]
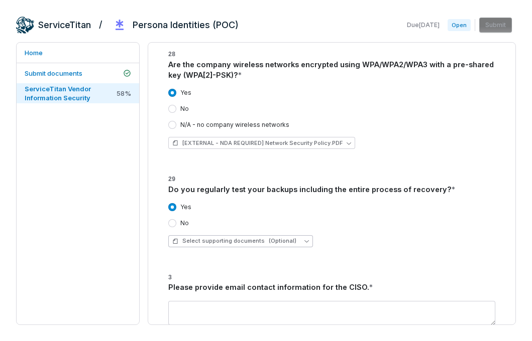
click at [284, 238] on span "(Optional)" at bounding box center [283, 242] width 28 height 8
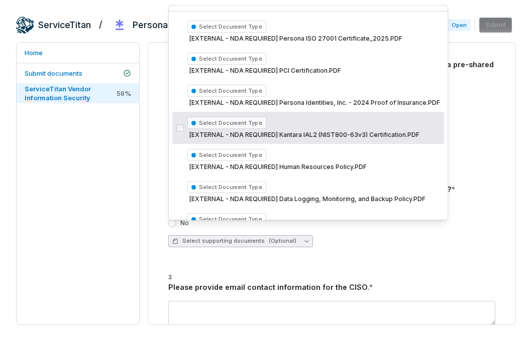
scroll to position [18, 0]
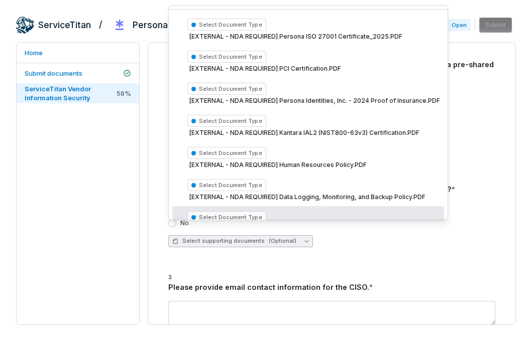
click at [350, 236] on div "Select supporting documents (Optional)" at bounding box center [331, 242] width 327 height 12
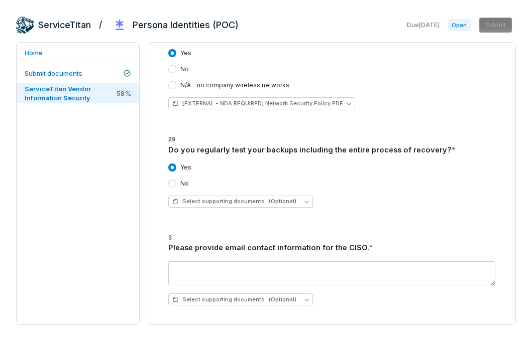
scroll to position [2234, 0]
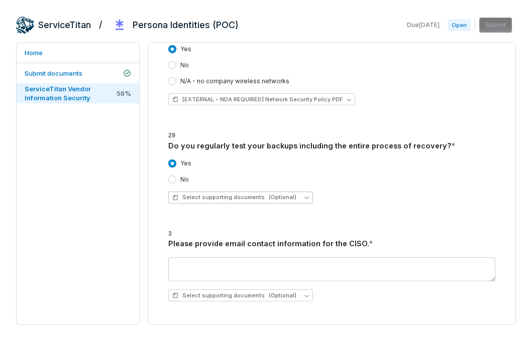
click at [272, 194] on span "(Optional)" at bounding box center [283, 198] width 28 height 8
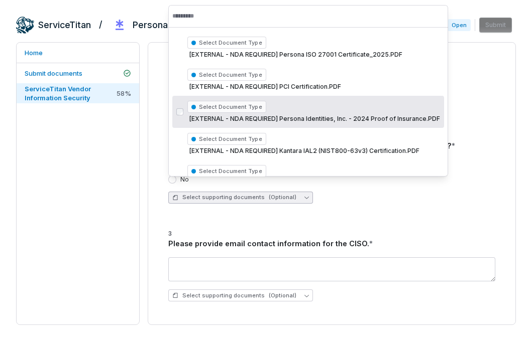
scroll to position [265, 0]
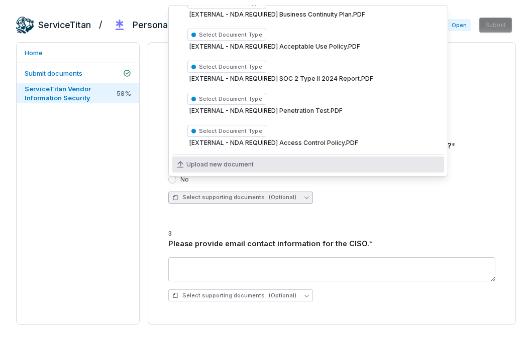
click at [333, 197] on div "Yes No Select supporting documents (Optional)" at bounding box center [331, 182] width 327 height 60
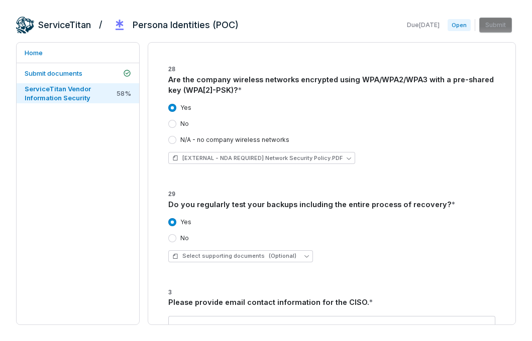
scroll to position [2176, 0]
click at [281, 199] on div "Do you regularly test your backups including the entire process of recovery? *" at bounding box center [331, 204] width 327 height 11
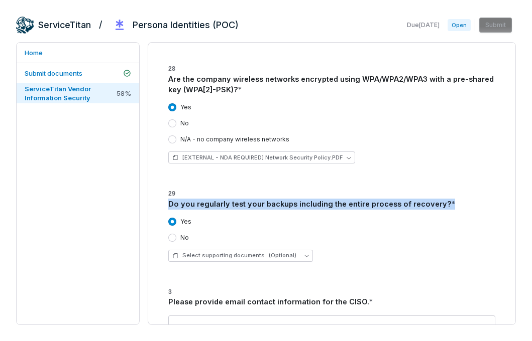
click at [281, 199] on div "Do you regularly test your backups including the entire process of recovery? *" at bounding box center [331, 204] width 327 height 11
copy div "Do you regularly test your backups including the entire process of recovery? *"
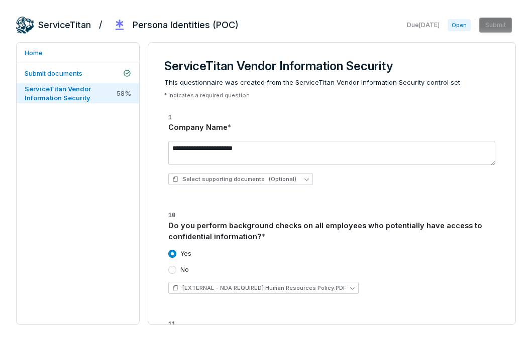
click at [270, 247] on div "Yes No [EXTERNAL - NDA REQUIRED] Human Resources Policy.PDF" at bounding box center [331, 272] width 327 height 60
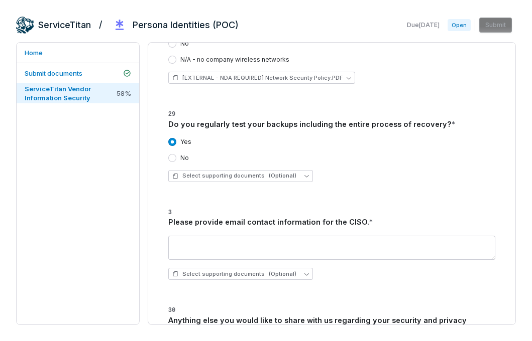
scroll to position [2255, 0]
click at [255, 173] on span "Select supporting documents (Optional)" at bounding box center [234, 177] width 124 height 8
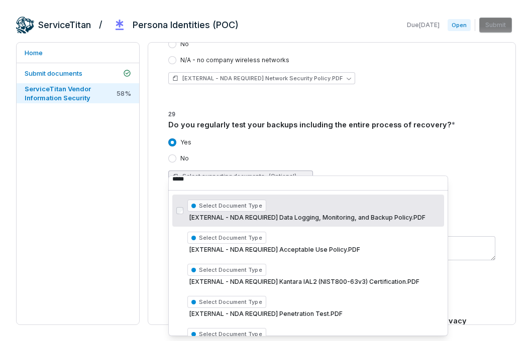
scroll to position [0, 0]
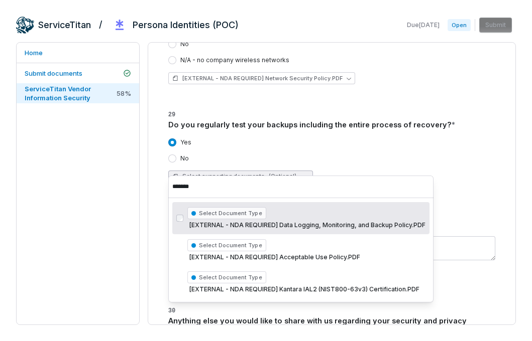
type input "*******"
click at [326, 220] on div "Select Document Type [EXTERNAL - NDA REQUIRED] Data Logging, Monitoring, and Ba…" at bounding box center [306, 218] width 238 height 26
click at [459, 171] on div "[EXTERNAL - NDA REQUIRED] Data Logging, Monitoring, and Backup Policy.PDF" at bounding box center [331, 177] width 327 height 12
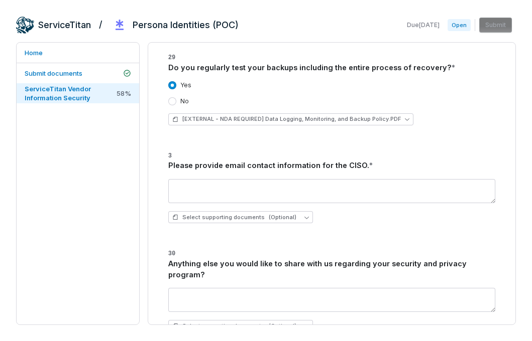
scroll to position [2317, 0]
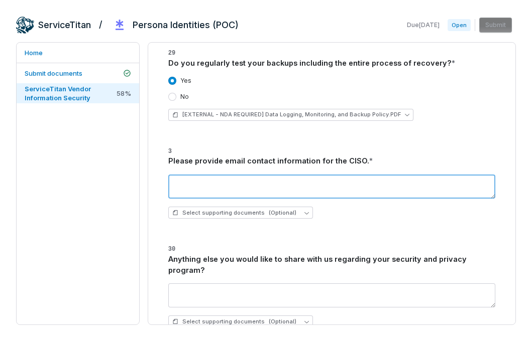
click at [313, 177] on textarea at bounding box center [331, 187] width 327 height 24
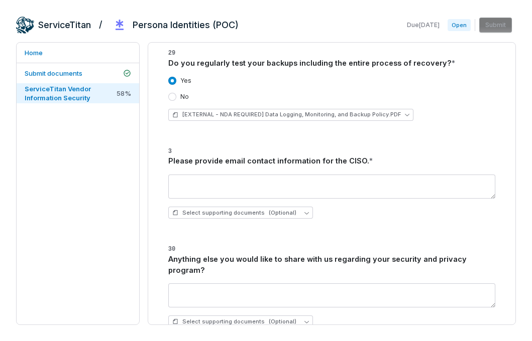
click at [293, 156] on div "Please provide email contact information for the CISO. *" at bounding box center [331, 161] width 327 height 11
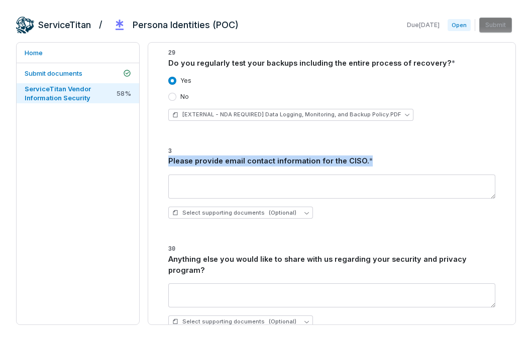
click at [293, 156] on div "Please provide email contact information for the CISO. *" at bounding box center [331, 161] width 327 height 11
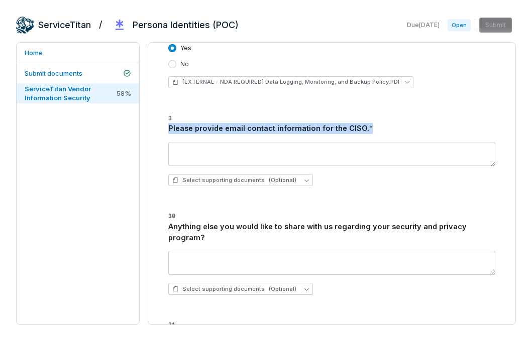
scroll to position [2348, 0]
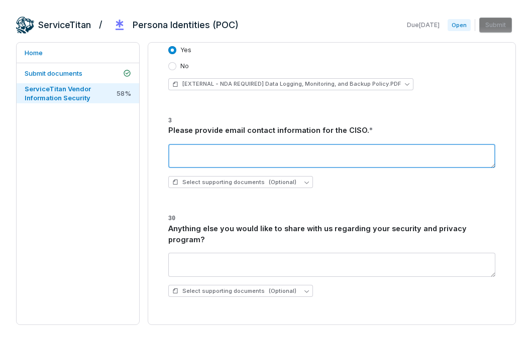
click at [305, 144] on textarea at bounding box center [331, 156] width 327 height 24
paste textarea "**********"
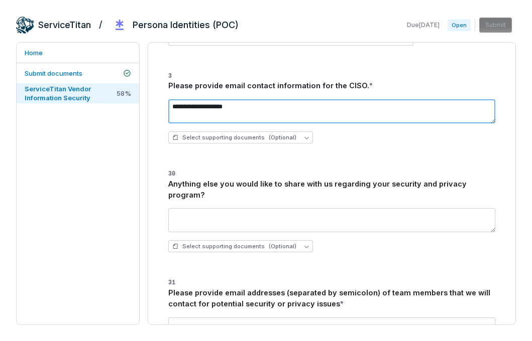
scroll to position [2406, 0]
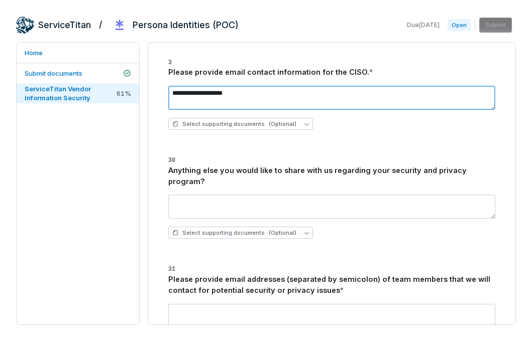
click at [172, 86] on textarea "**********" at bounding box center [331, 98] width 327 height 24
type textarea "**********"
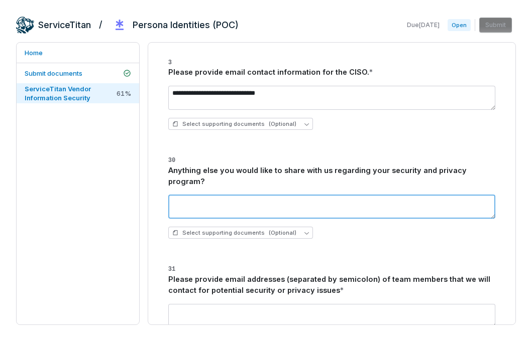
click at [228, 195] on textarea at bounding box center [331, 207] width 327 height 24
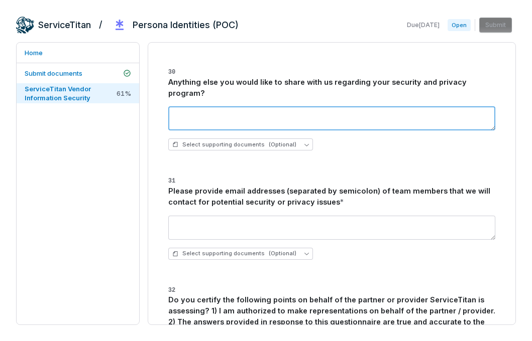
scroll to position [2496, 0]
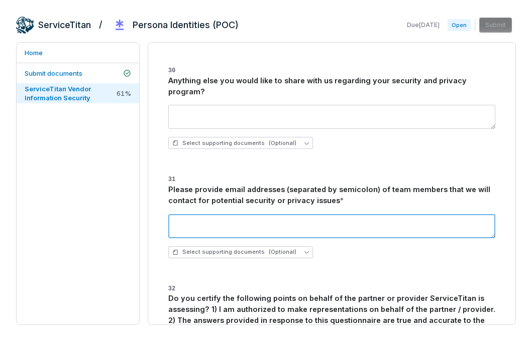
click at [318, 214] on textarea at bounding box center [331, 226] width 327 height 24
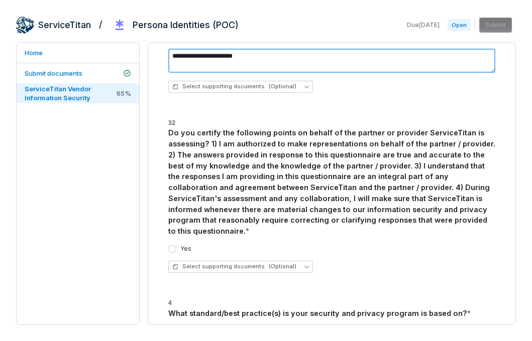
scroll to position [2662, 0]
type textarea "**********"
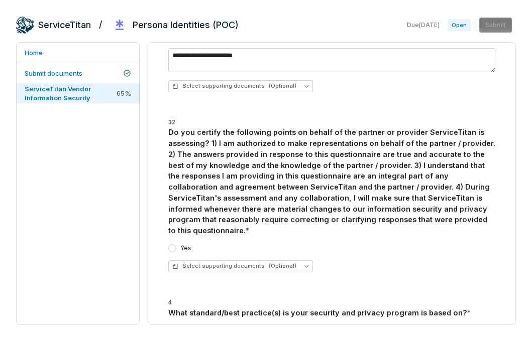
click at [172, 245] on button "Yes" at bounding box center [172, 249] width 8 height 8
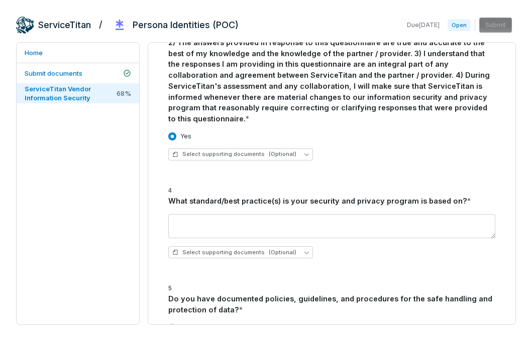
scroll to position [2775, 0]
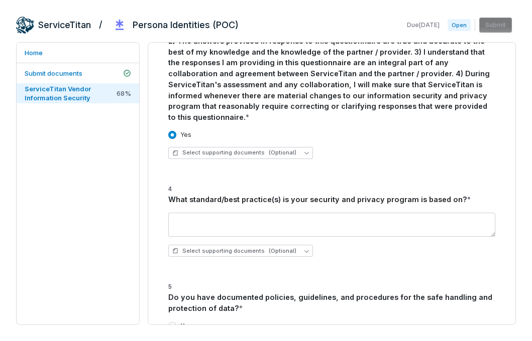
click at [309, 194] on div "What standard/best practice(s) is your security and privacy program is based on…" at bounding box center [331, 199] width 327 height 11
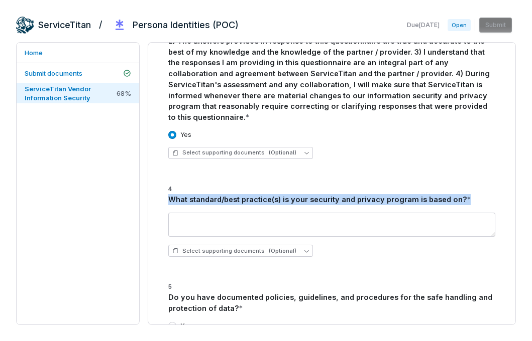
click at [309, 194] on div "What standard/best practice(s) is your security and privacy program is based on…" at bounding box center [331, 199] width 327 height 11
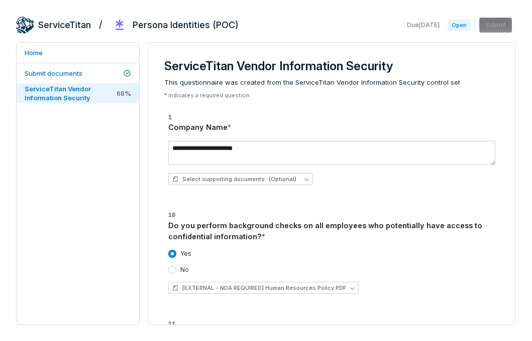
paste textarea "**********"
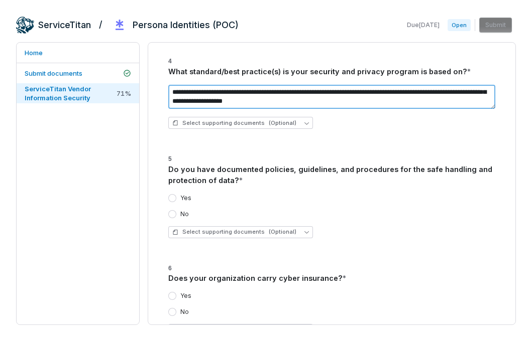
scroll to position [2911, 0]
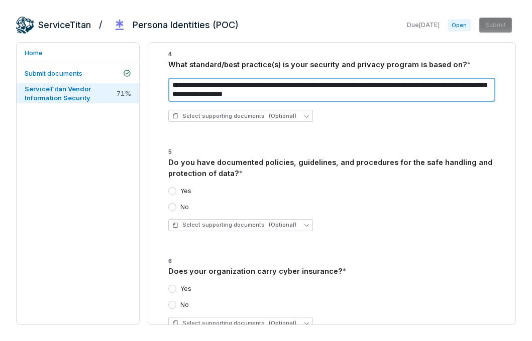
type textarea "**********"
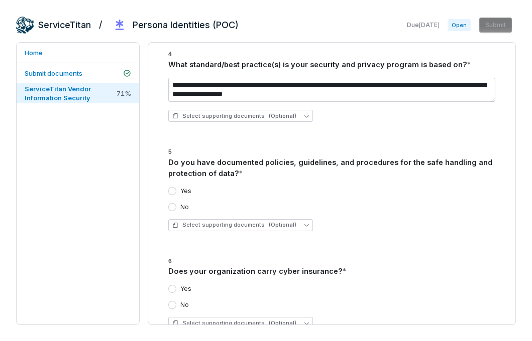
click at [173, 187] on button "Yes" at bounding box center [172, 191] width 8 height 8
click at [256, 221] on span "Select supporting documents (Optional)" at bounding box center [234, 225] width 124 height 8
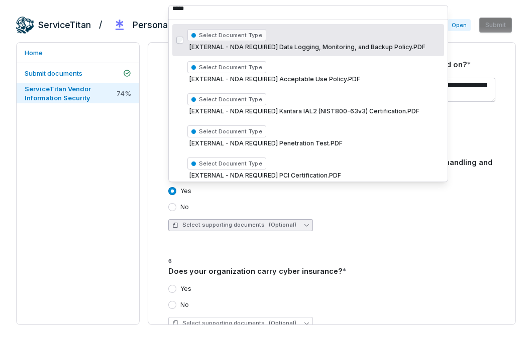
scroll to position [0, 0]
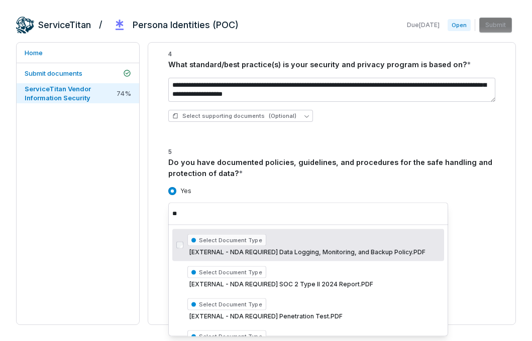
type input "*"
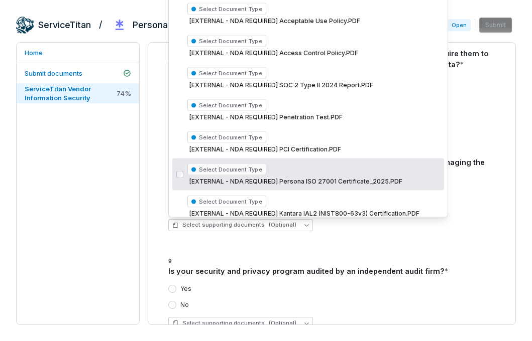
click at [484, 186] on div "Yes No Select supporting documents (Optional)" at bounding box center [331, 209] width 327 height 60
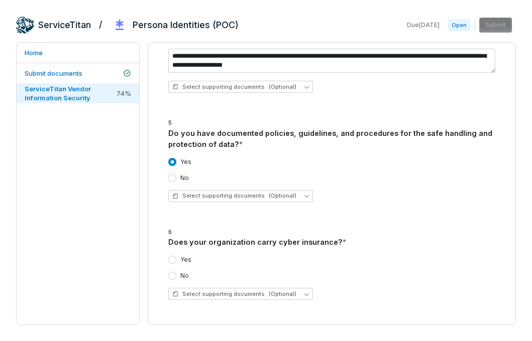
scroll to position [2940, 0]
click at [279, 192] on span "(Optional)" at bounding box center [283, 196] width 28 height 8
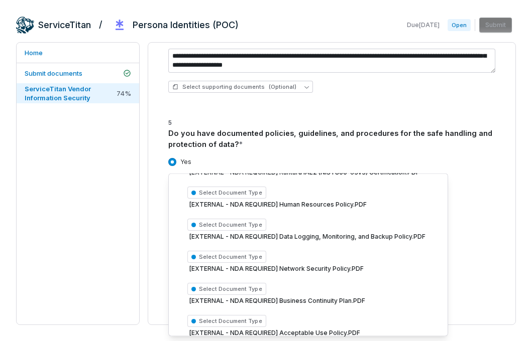
scroll to position [274, 0]
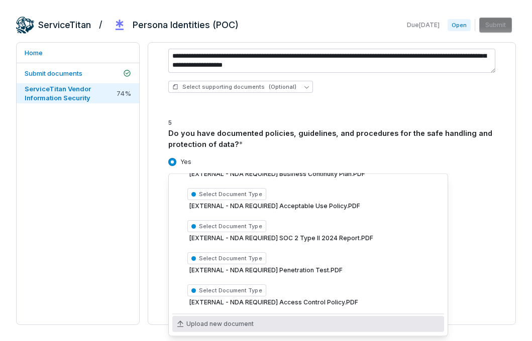
click at [219, 321] on span "Upload new document" at bounding box center [219, 325] width 67 height 8
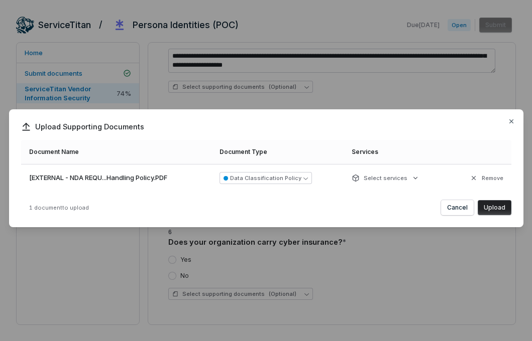
click at [499, 210] on button "Upload" at bounding box center [495, 207] width 34 height 15
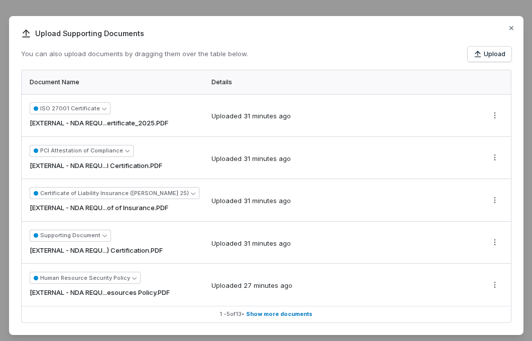
scroll to position [0, 0]
click at [510, 31] on icon "button" at bounding box center [511, 28] width 8 height 8
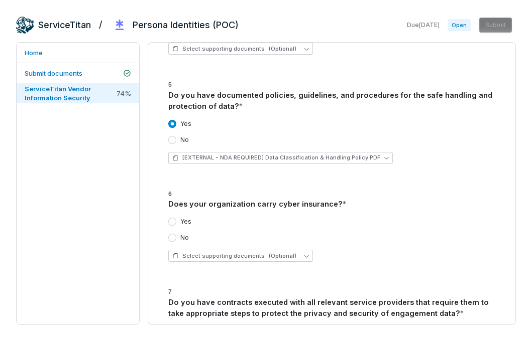
scroll to position [2980, 0]
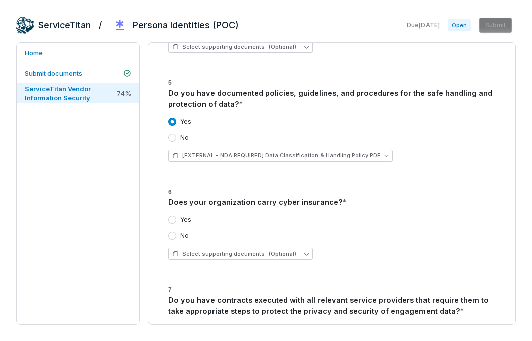
click at [173, 216] on button "Yes" at bounding box center [172, 220] width 8 height 8
click at [227, 251] on span "Select supporting documents (Optional)" at bounding box center [234, 255] width 124 height 8
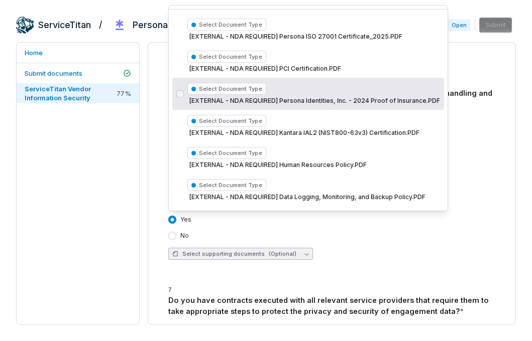
scroll to position [20, 0]
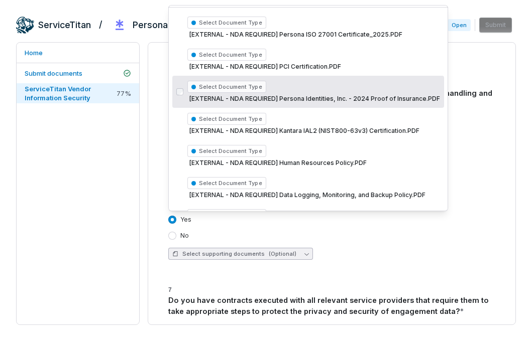
click at [334, 99] on span "[EXTERNAL - NDA REQUIRED] Persona Identities, Inc. - 2024 Proof of Insurance.PDF" at bounding box center [313, 99] width 253 height 8
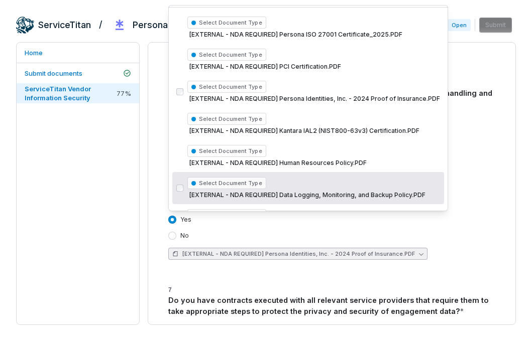
click at [361, 284] on h3 "7 Do you have contracts executed with all relevant service providers that requi…" at bounding box center [331, 300] width 327 height 33
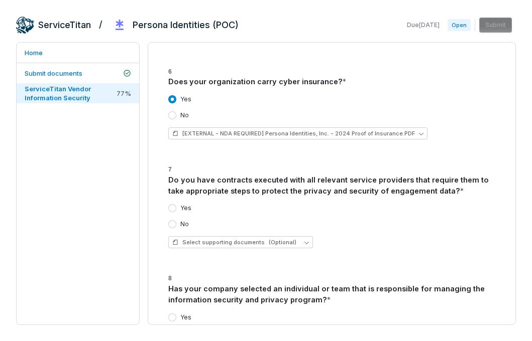
scroll to position [3101, 0]
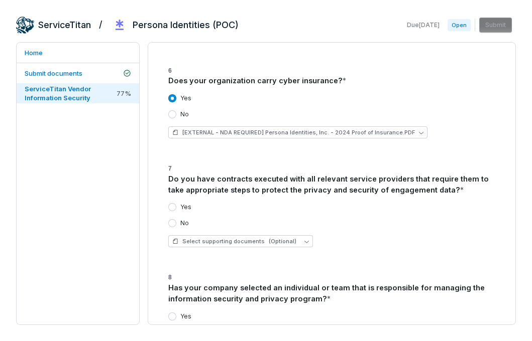
click at [169, 203] on button "Yes" at bounding box center [172, 207] width 8 height 8
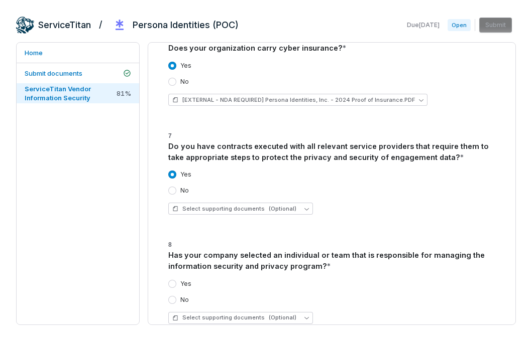
scroll to position [3131, 0]
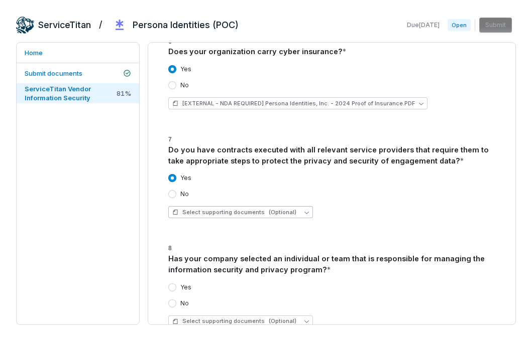
click at [257, 209] on span "Select supporting documents (Optional)" at bounding box center [234, 213] width 124 height 8
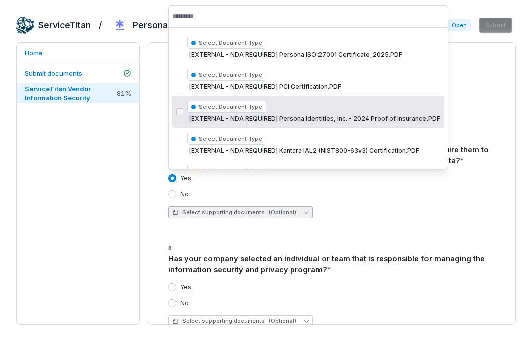
scroll to position [304, 0]
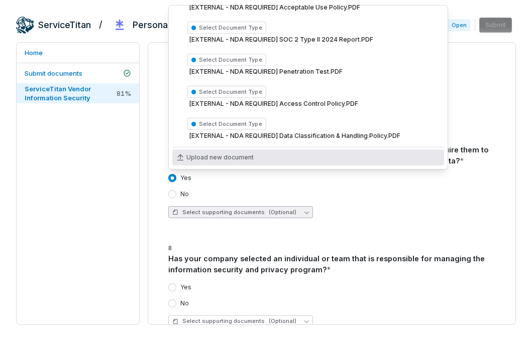
click at [236, 154] on span "Upload new document" at bounding box center [219, 158] width 67 height 8
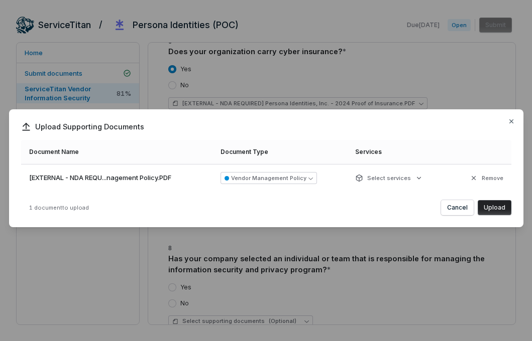
click at [492, 207] on button "Upload" at bounding box center [495, 207] width 34 height 15
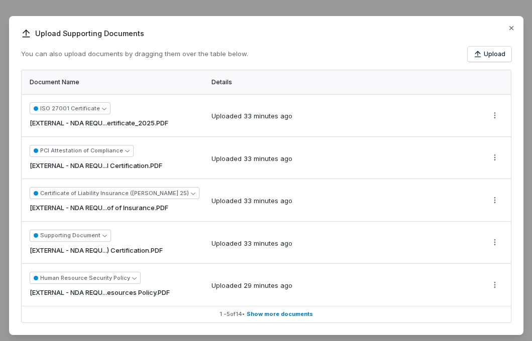
scroll to position [0, 0]
click at [509, 27] on icon "button" at bounding box center [511, 28] width 8 height 8
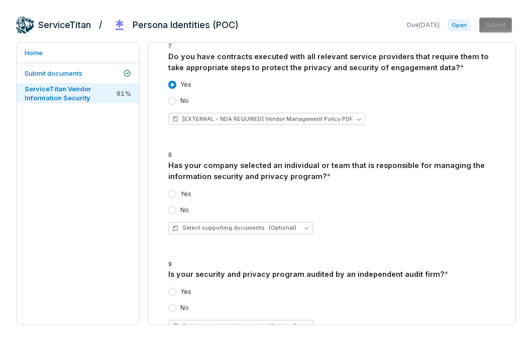
scroll to position [3227, 0]
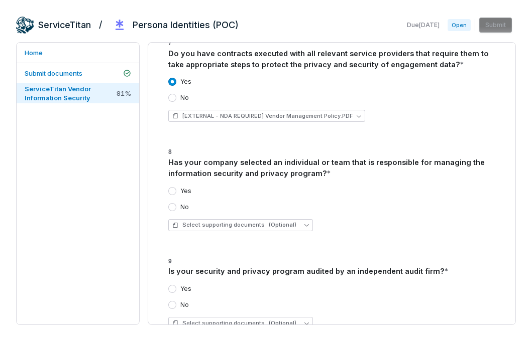
click at [171, 187] on button "Yes" at bounding box center [172, 191] width 8 height 8
click at [173, 285] on button "Yes" at bounding box center [172, 289] width 8 height 8
click at [277, 266] on div "Is your security and privacy program audited by an independent audit firm? *" at bounding box center [331, 271] width 327 height 11
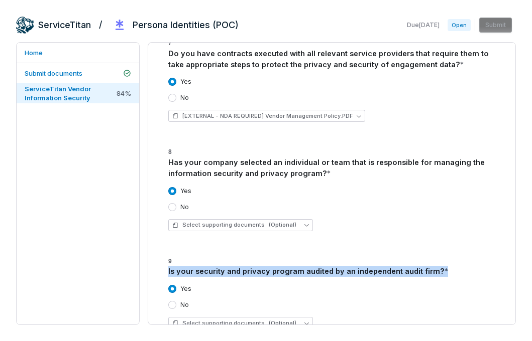
click at [277, 266] on div "Is your security and privacy program audited by an independent audit firm? *" at bounding box center [331, 271] width 327 height 11
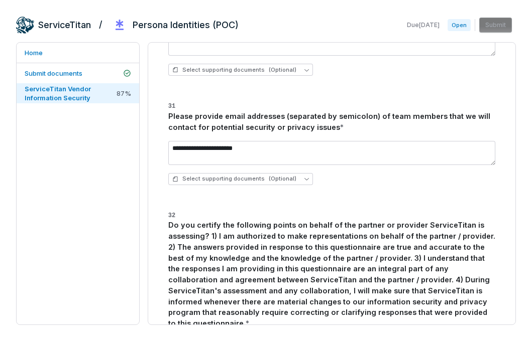
scroll to position [2551, 0]
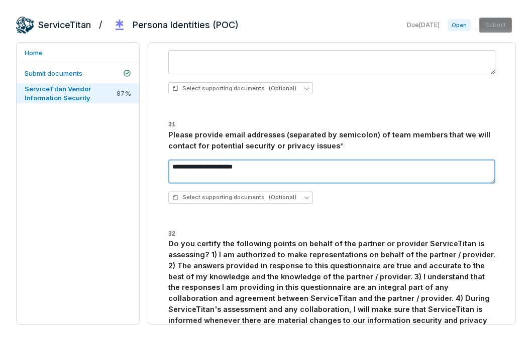
click at [321, 160] on textarea "**********" at bounding box center [331, 172] width 327 height 24
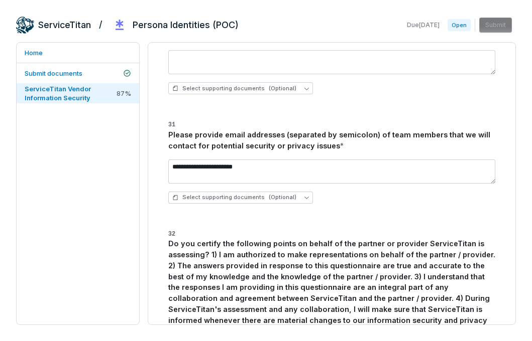
click at [295, 130] on div "Please provide email addresses (separated by semicolon) of team members that we…" at bounding box center [331, 141] width 327 height 22
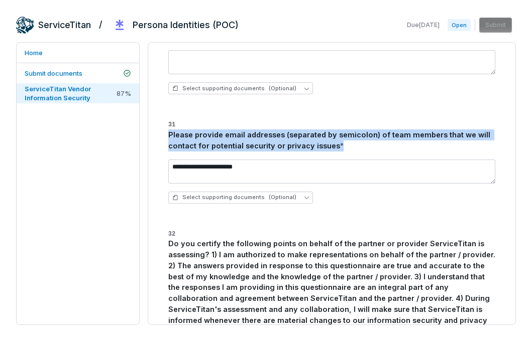
click at [295, 130] on div "Please provide email addresses (separated by semicolon) of team members that we…" at bounding box center [331, 141] width 327 height 22
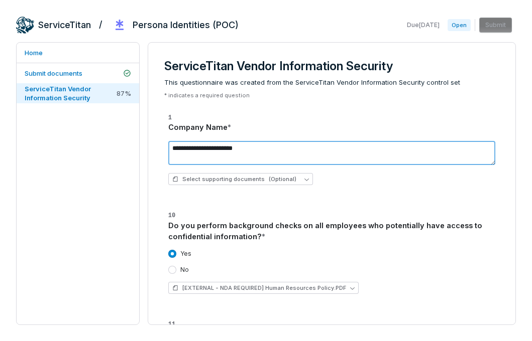
click at [306, 147] on textarea "**********" at bounding box center [331, 153] width 327 height 24
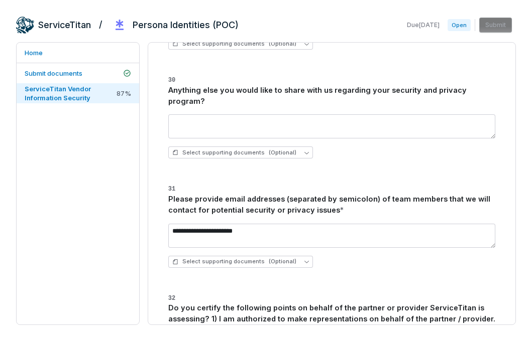
scroll to position [2448, 0]
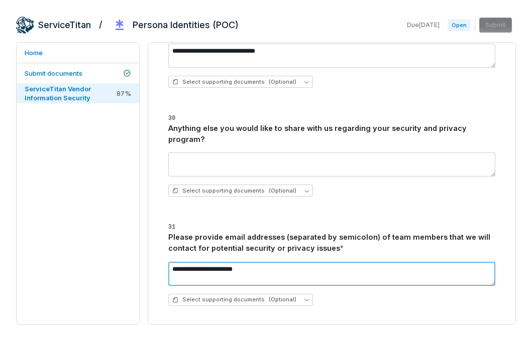
click at [265, 262] on textarea "**********" at bounding box center [331, 274] width 327 height 24
type textarea "**********"
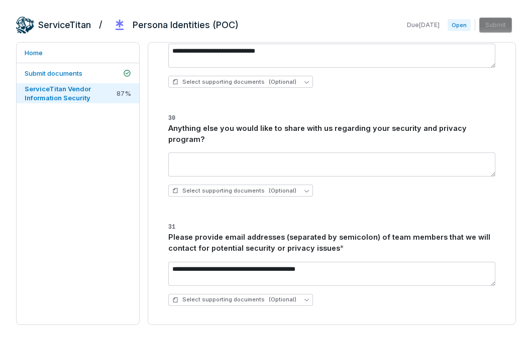
click at [343, 294] on div "Select supporting documents (Optional)" at bounding box center [331, 300] width 327 height 12
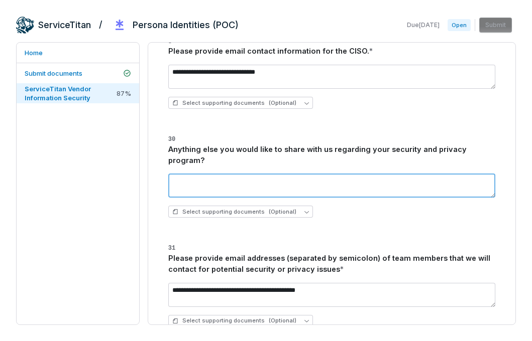
click at [285, 174] on textarea at bounding box center [331, 186] width 327 height 24
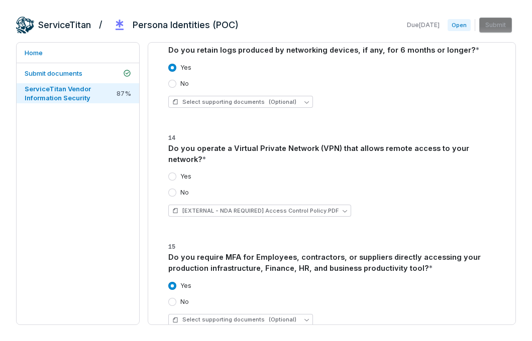
scroll to position [515, 0]
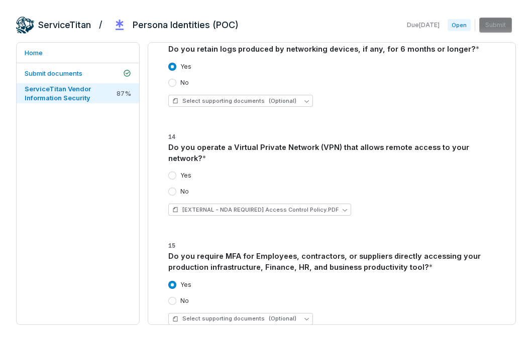
click at [174, 172] on button "Yes" at bounding box center [172, 176] width 8 height 8
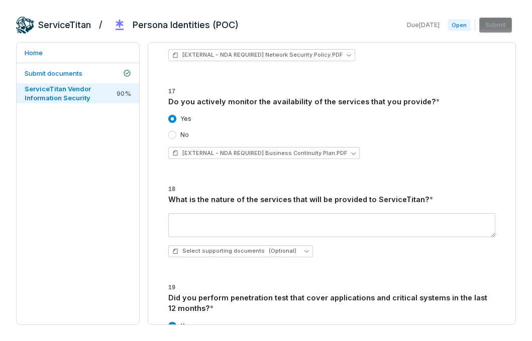
scroll to position [893, 0]
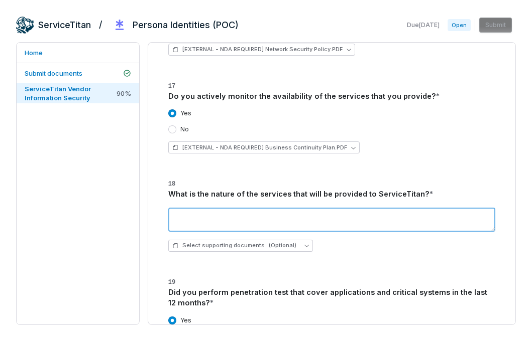
click at [316, 208] on textarea at bounding box center [331, 220] width 327 height 24
click at [373, 208] on textarea "**********" at bounding box center [331, 220] width 327 height 24
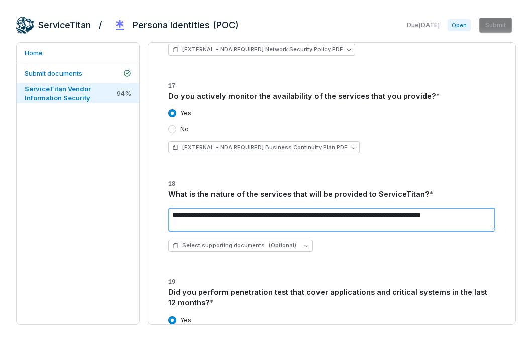
click at [379, 212] on textarea "**********" at bounding box center [331, 220] width 327 height 24
click at [272, 208] on textarea "**********" at bounding box center [331, 220] width 327 height 24
click at [289, 210] on textarea "**********" at bounding box center [331, 220] width 327 height 24
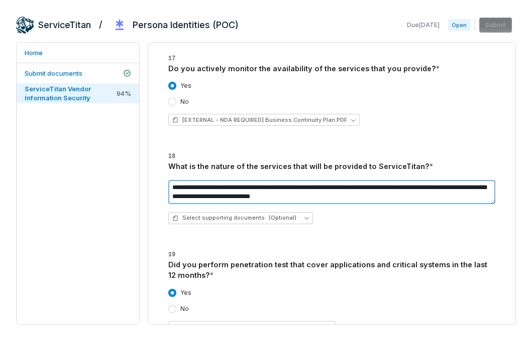
scroll to position [942, 0]
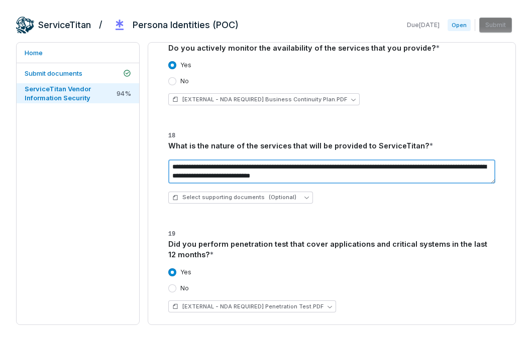
click at [229, 166] on textarea "**********" at bounding box center [331, 172] width 327 height 24
click at [386, 164] on textarea "**********" at bounding box center [331, 172] width 327 height 24
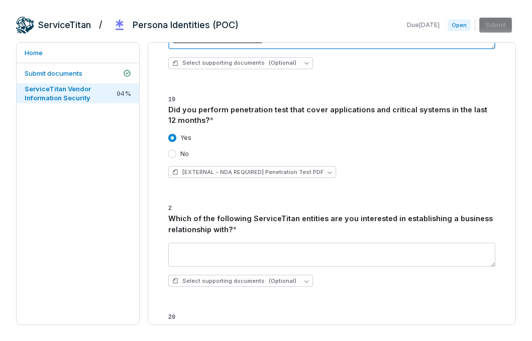
scroll to position [1076, 0]
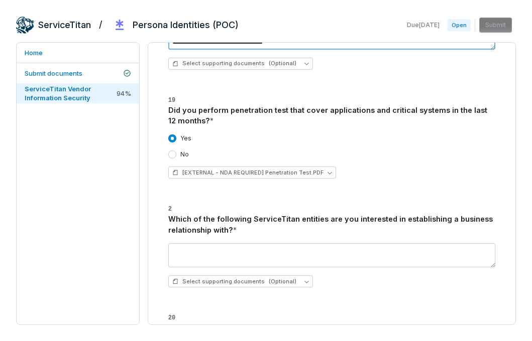
type textarea "**********"
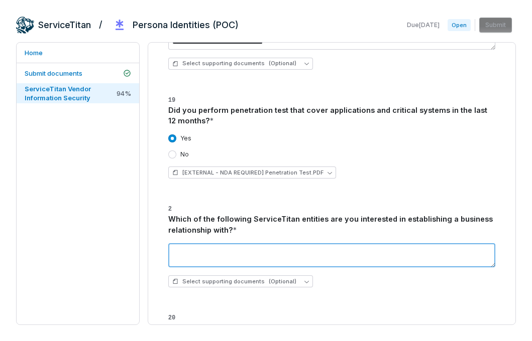
click at [355, 244] on textarea at bounding box center [331, 256] width 327 height 24
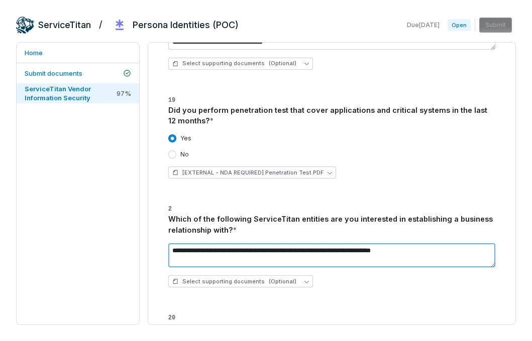
click at [358, 244] on textarea "**********" at bounding box center [331, 256] width 327 height 24
click at [452, 244] on textarea "**********" at bounding box center [331, 256] width 327 height 24
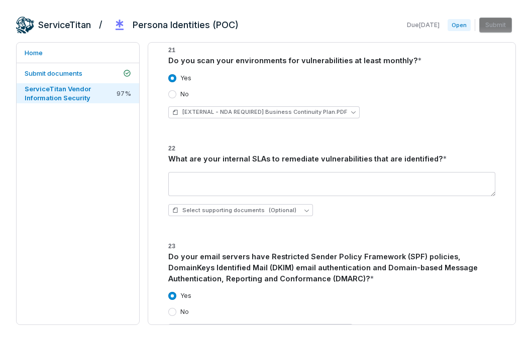
scroll to position [1465, 0]
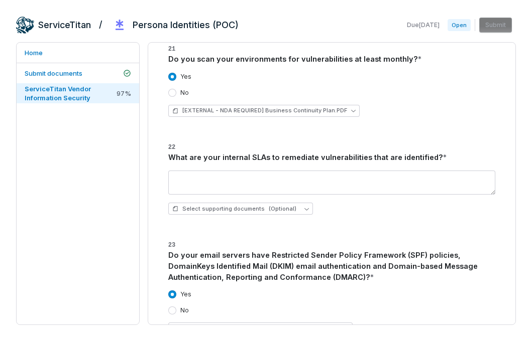
type textarea "**********"
click at [342, 152] on div "What are your internal SLAs to remediate vulnerabilities that are identified? *" at bounding box center [331, 157] width 327 height 11
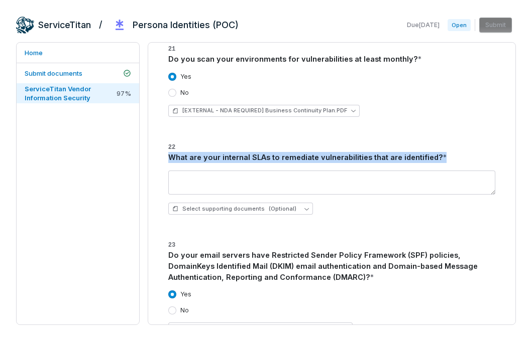
click at [342, 152] on div "What are your internal SLAs to remediate vulnerabilities that are identified? *" at bounding box center [331, 157] width 327 height 11
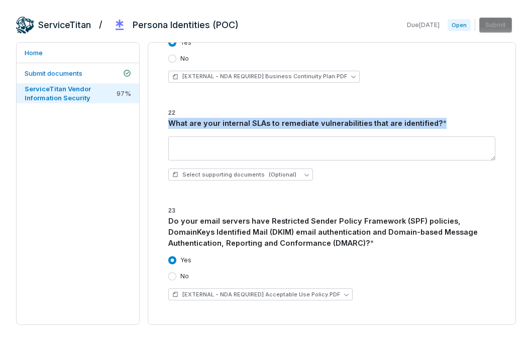
scroll to position [1476, 0]
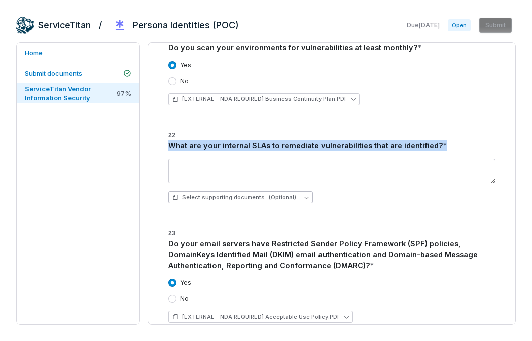
click at [289, 194] on span "(Optional)" at bounding box center [283, 198] width 28 height 8
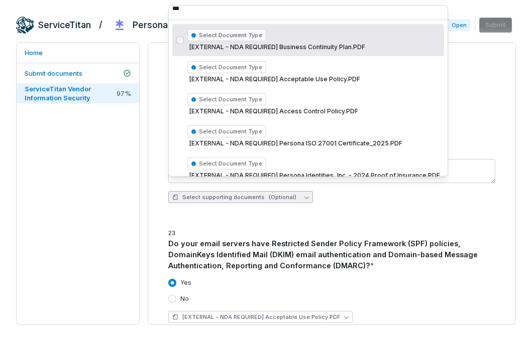
scroll to position [8, 0]
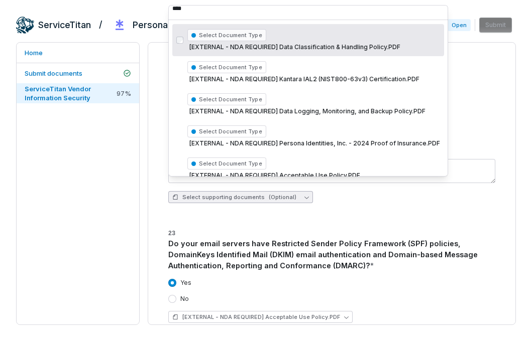
type input "*****"
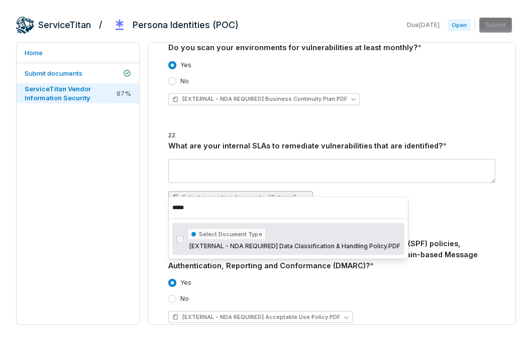
click at [183, 206] on input "*****" at bounding box center [288, 208] width 232 height 22
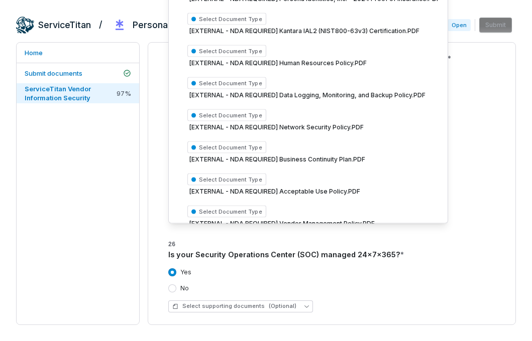
scroll to position [1781, 0]
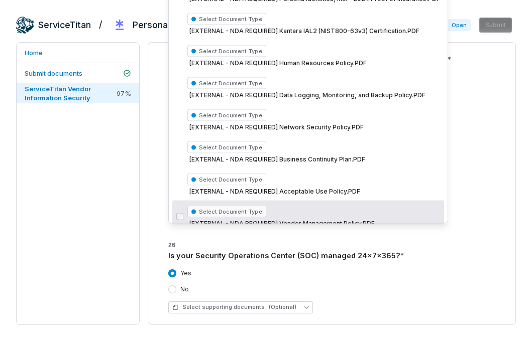
click at [318, 262] on div "Yes No Select supporting documents (Optional)" at bounding box center [331, 292] width 327 height 60
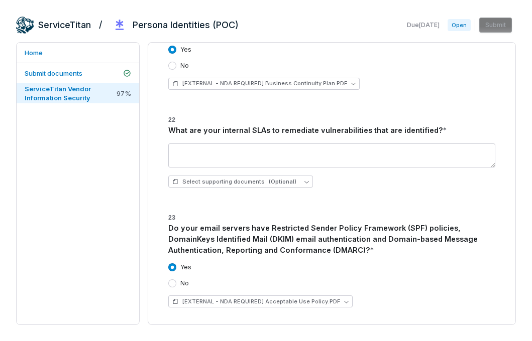
scroll to position [1489, 0]
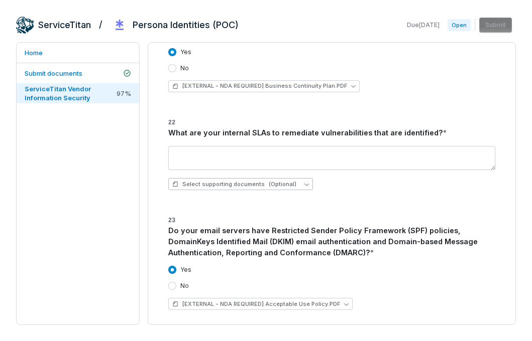
click at [270, 181] on span "(Optional)" at bounding box center [283, 185] width 28 height 8
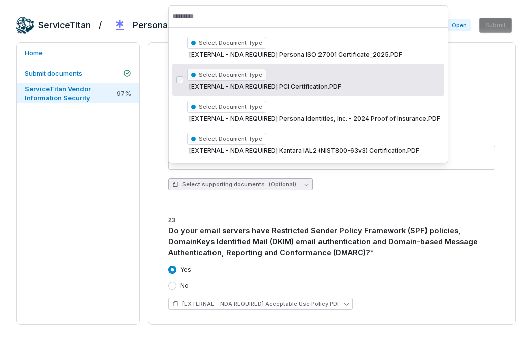
scroll to position [342, 0]
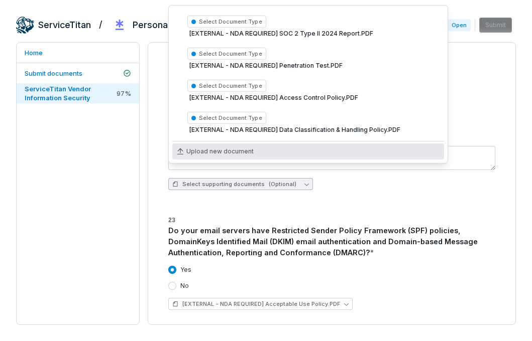
click at [228, 148] on span "Upload new document" at bounding box center [219, 152] width 67 height 8
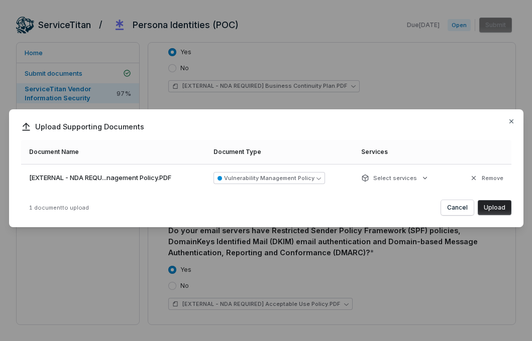
click at [491, 207] on button "Upload" at bounding box center [495, 207] width 34 height 15
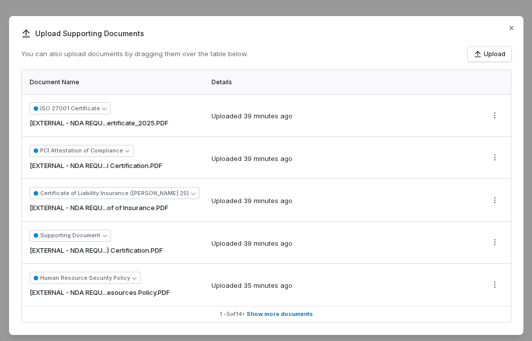
scroll to position [0, 0]
click at [510, 26] on icon "button" at bounding box center [511, 28] width 8 height 8
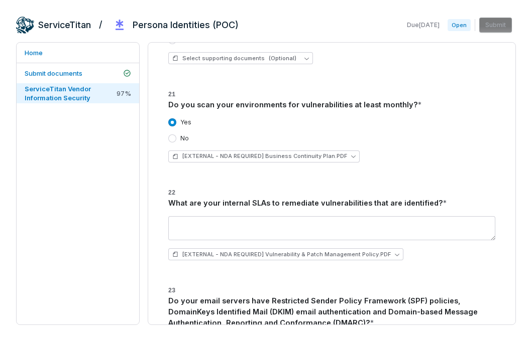
scroll to position [1418, 0]
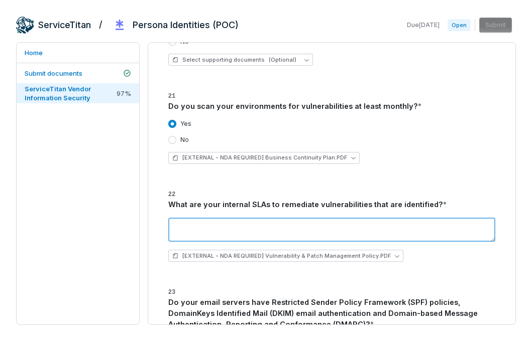
click at [313, 218] on textarea at bounding box center [331, 230] width 327 height 24
paste textarea "**********"
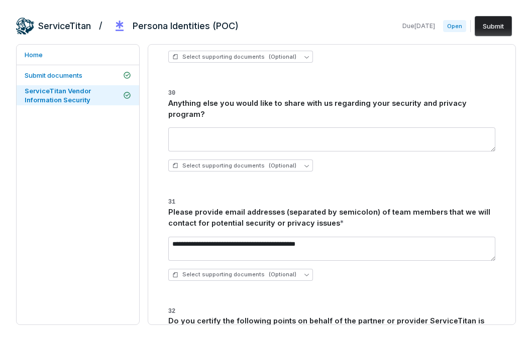
scroll to position [2474, 0]
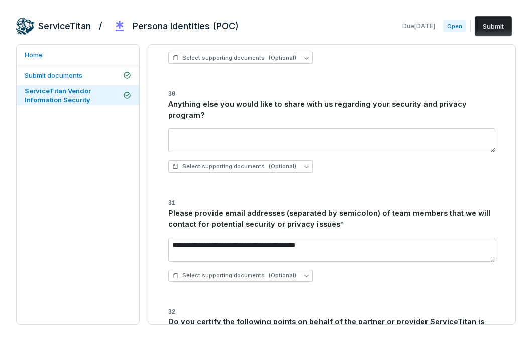
type textarea "**********"
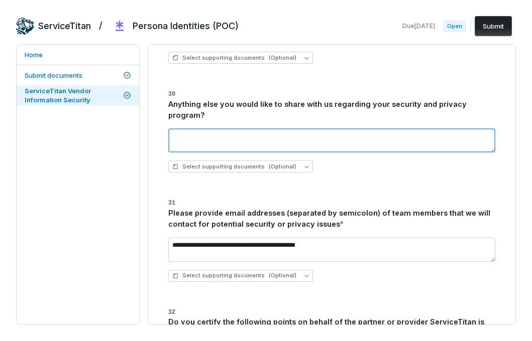
click at [314, 129] on textarea at bounding box center [331, 141] width 327 height 24
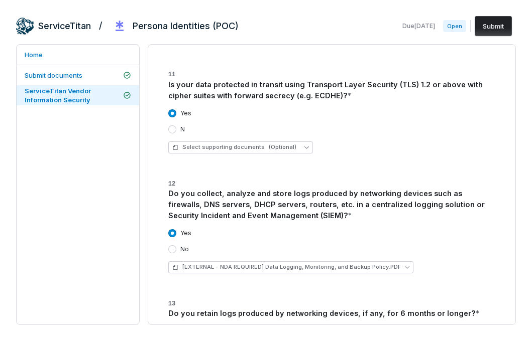
scroll to position [253, 0]
type textarea "**********"
click at [272, 147] on span "(Optional)" at bounding box center [283, 147] width 28 height 8
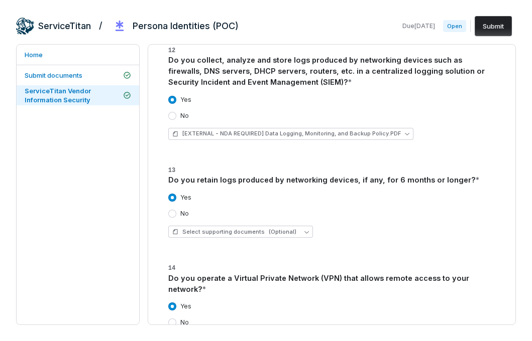
scroll to position [386, 0]
click at [297, 231] on button "Select supporting documents (Optional)" at bounding box center [240, 231] width 145 height 12
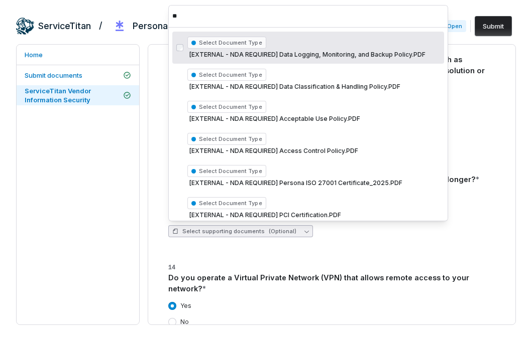
scroll to position [8, 0]
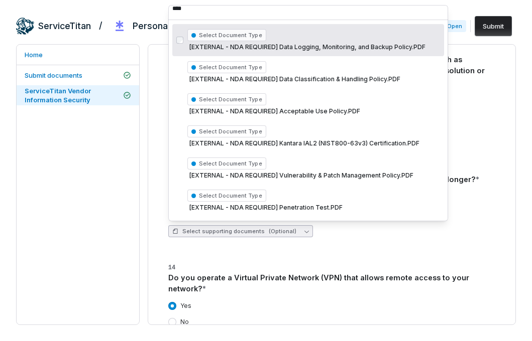
type input "****"
click at [322, 53] on div "Select Document Type [EXTERNAL - NDA REQUIRED] Data Logging, Monitoring, and Ba…" at bounding box center [313, 40] width 253 height 26
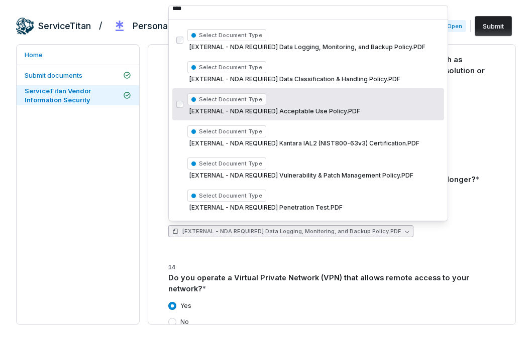
click at [468, 83] on div "Do you collect, analyze and store logs produced by networking devices such as f…" at bounding box center [331, 70] width 327 height 33
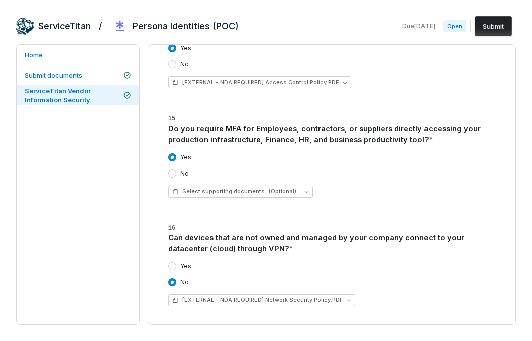
scroll to position [651, 0]
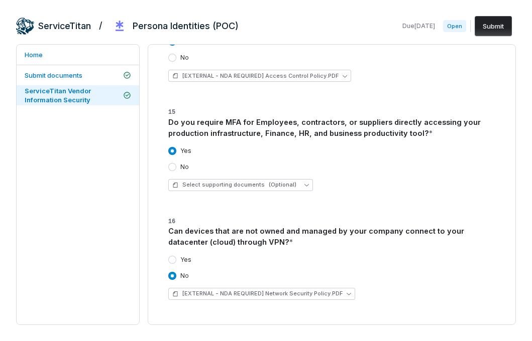
click at [351, 119] on div "Do you require MFA for Employees, contractors, or suppliers directly accessing …" at bounding box center [331, 128] width 327 height 22
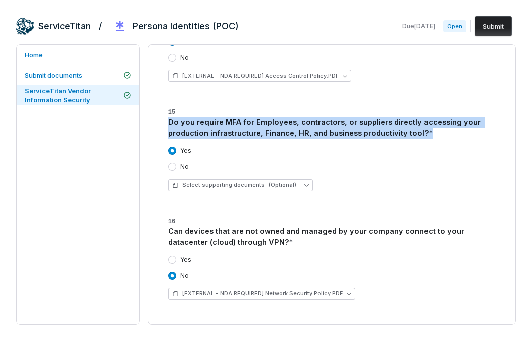
click at [351, 119] on div "Do you require MFA for Employees, contractors, or suppliers directly accessing …" at bounding box center [331, 128] width 327 height 22
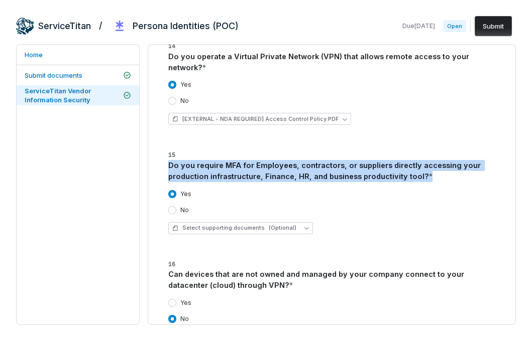
scroll to position [609, 0]
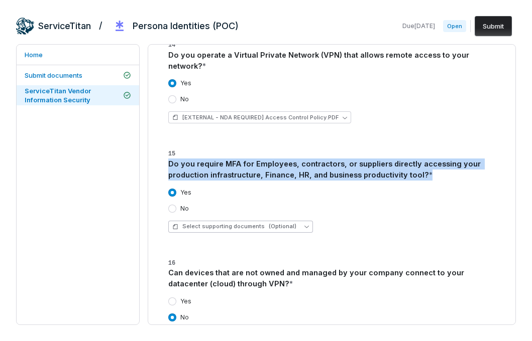
click at [269, 223] on span "(Optional)" at bounding box center [283, 227] width 28 height 8
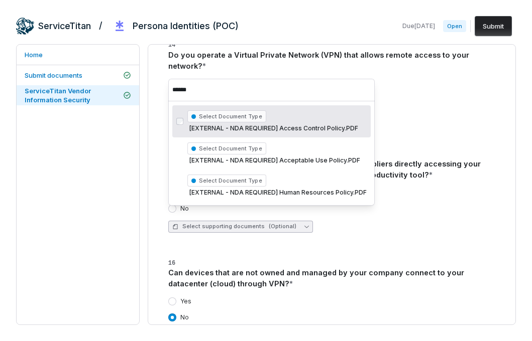
type input "******"
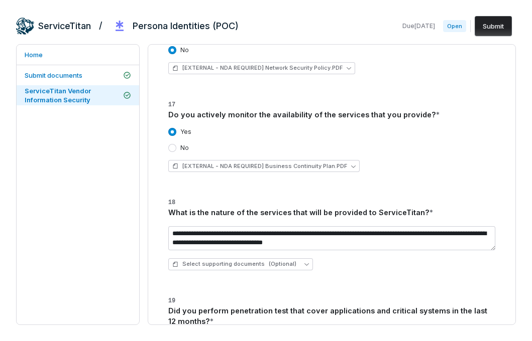
scroll to position [869, 0]
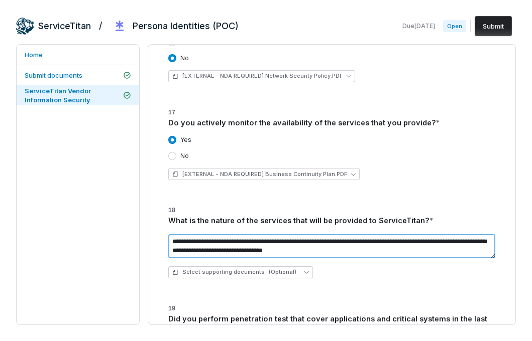
click at [393, 238] on textarea "**********" at bounding box center [331, 247] width 327 height 24
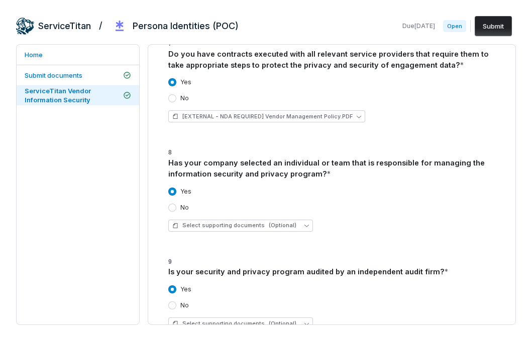
scroll to position [3229, 0]
type textarea "**********"
click at [487, 27] on button "Submit" at bounding box center [493, 26] width 37 height 20
